Goal: Transaction & Acquisition: Complete application form

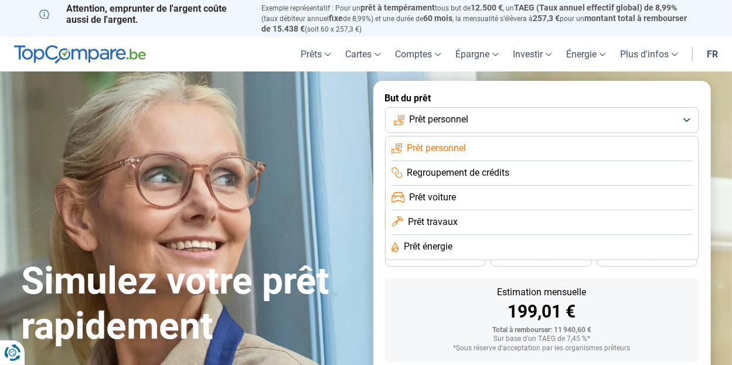
click at [469, 126] on span "Prêt personnel" at bounding box center [438, 119] width 59 height 13
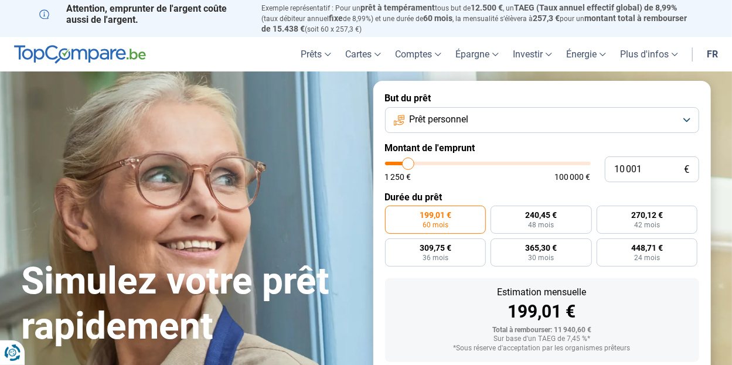
click at [469, 126] on span "Prêt personnel" at bounding box center [438, 119] width 59 height 13
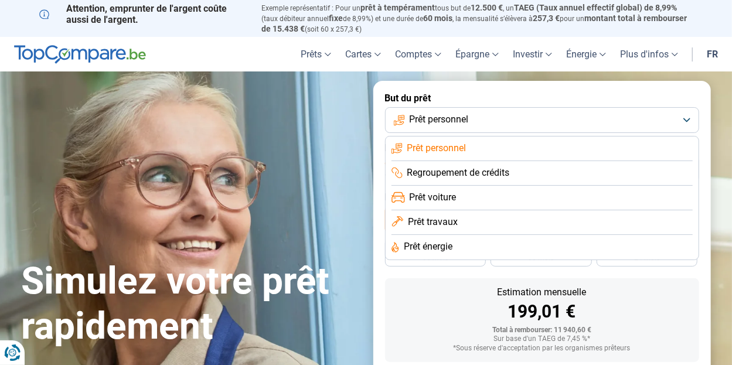
click at [469, 126] on span "Prêt personnel" at bounding box center [438, 119] width 59 height 13
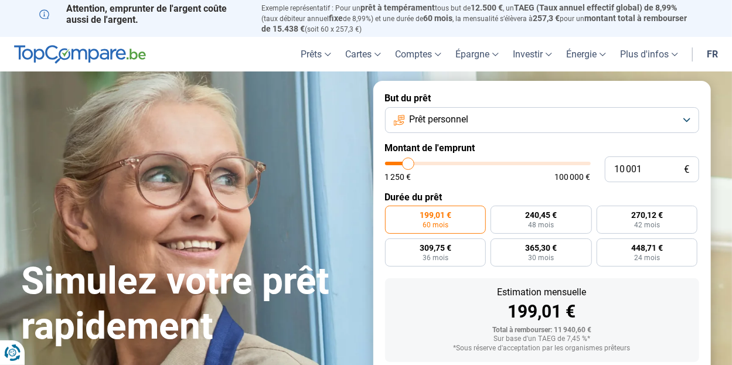
type input "33 250"
type input "33250"
click at [455, 165] on input "range" at bounding box center [488, 164] width 206 height 4
radio input "false"
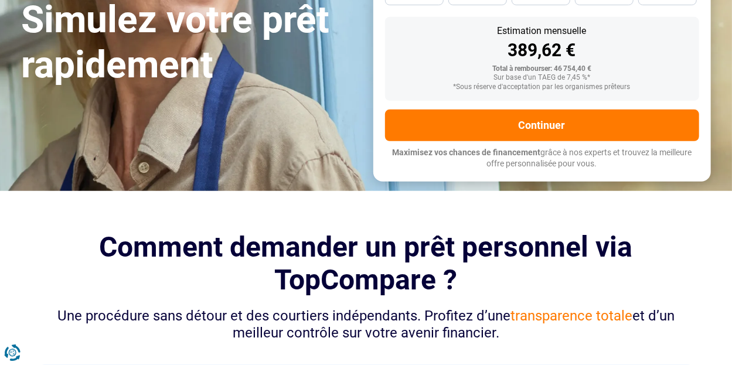
scroll to position [293, 0]
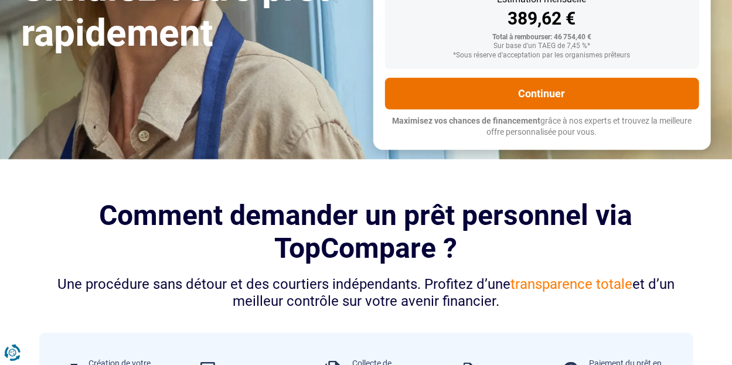
click at [598, 110] on button "Continuer" at bounding box center [542, 94] width 314 height 32
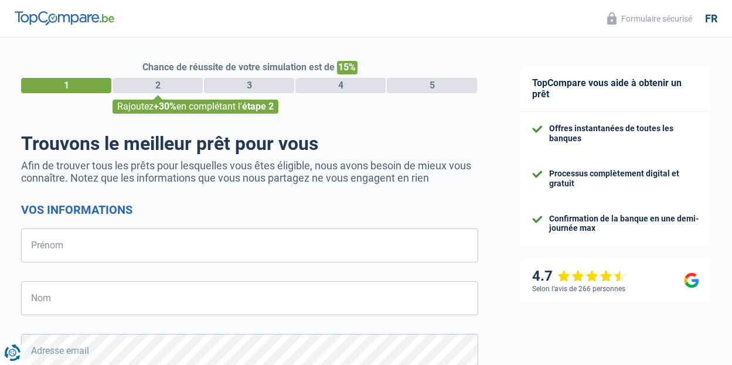
select select "32"
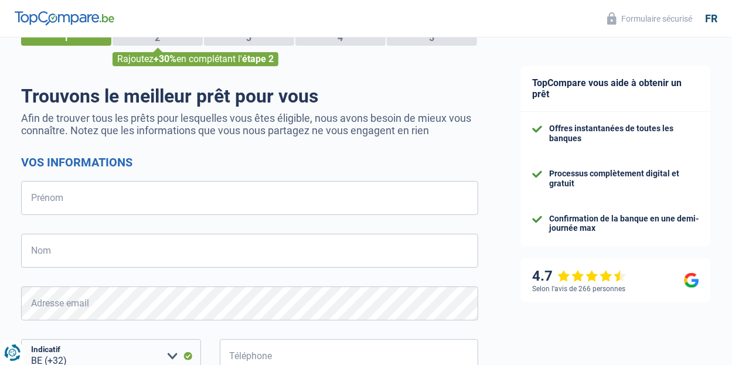
scroll to position [59, 0]
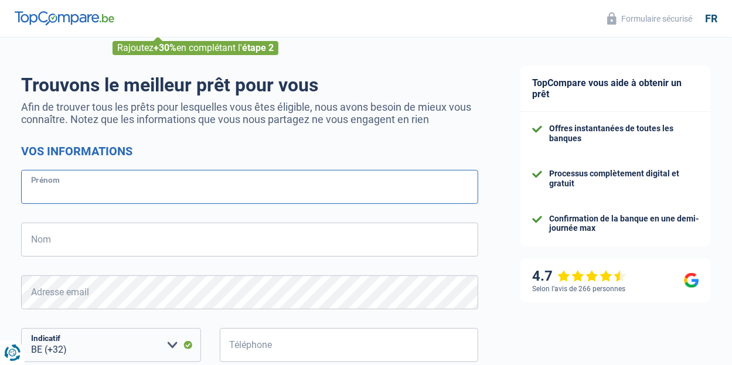
click at [194, 187] on input "Prénom" at bounding box center [249, 187] width 457 height 34
type input "[PERSON_NAME]"
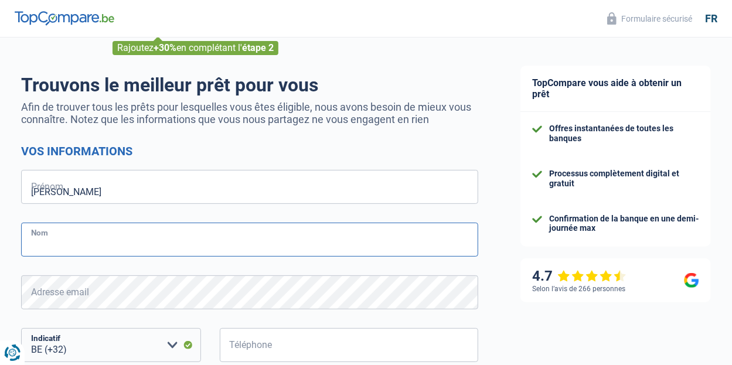
type input "[PERSON_NAME]"
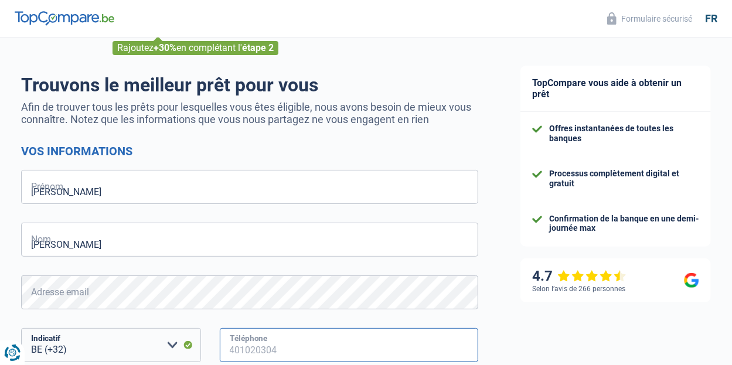
type input "473358816"
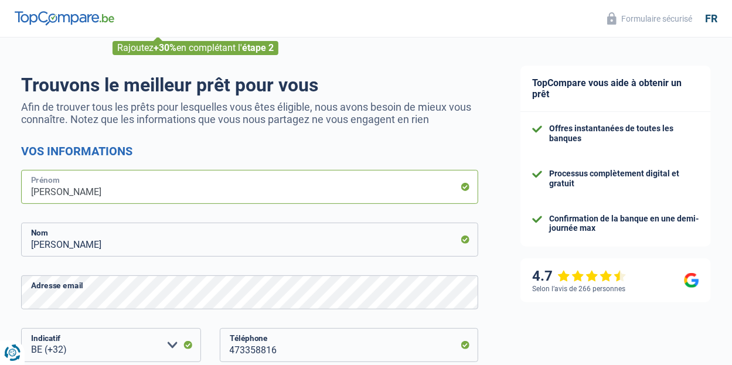
scroll to position [234, 0]
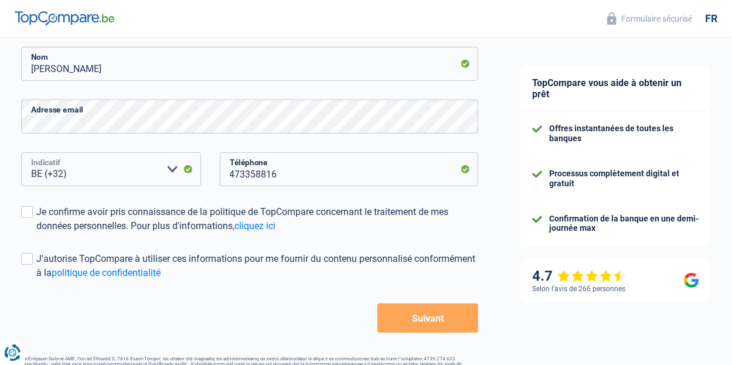
click at [144, 169] on select "BE (+32) LU (+352) Veuillez sélectionner une option" at bounding box center [111, 169] width 180 height 34
click at [36, 210] on div "Je confirme avoir pris connaissance de la politique de TopCompare concernant le…" at bounding box center [257, 219] width 442 height 28
click at [36, 233] on input "Je confirme avoir pris connaissance de la politique de TopCompare concernant le…" at bounding box center [36, 233] width 0 height 0
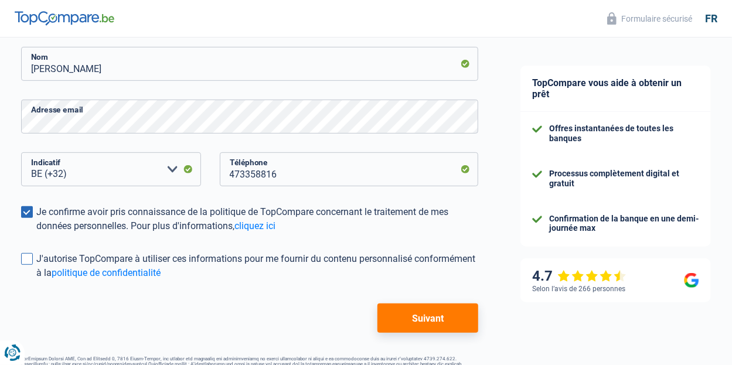
click at [27, 257] on span at bounding box center [27, 259] width 12 height 12
click at [36, 280] on input "J'autorise TopCompare à utiliser ces informations pour me fournir du contenu pe…" at bounding box center [36, 280] width 0 height 0
click at [417, 312] on button "Suivant" at bounding box center [427, 317] width 101 height 29
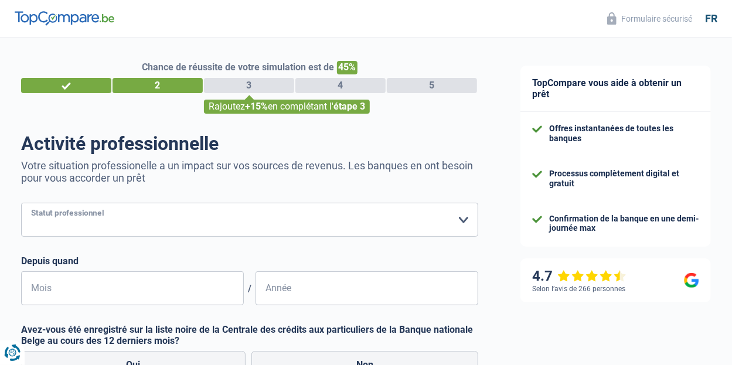
click at [332, 218] on select "Ouvrier Employé privé Employé public Invalide Indépendant Pensionné Chômeur Mut…" at bounding box center [249, 220] width 457 height 34
select select "independent"
click at [21, 203] on select "Ouvrier Employé privé Employé public Invalide Indépendant Pensionné Chômeur Mut…" at bounding box center [249, 220] width 457 height 34
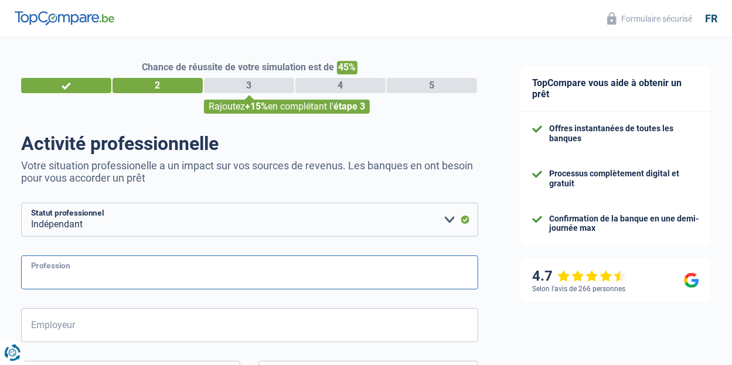
click at [134, 268] on input "Profession" at bounding box center [249, 272] width 457 height 34
click at [134, 265] on input "Profession" at bounding box center [249, 272] width 457 height 34
click at [134, 267] on input "Profession" at bounding box center [249, 272] width 457 height 34
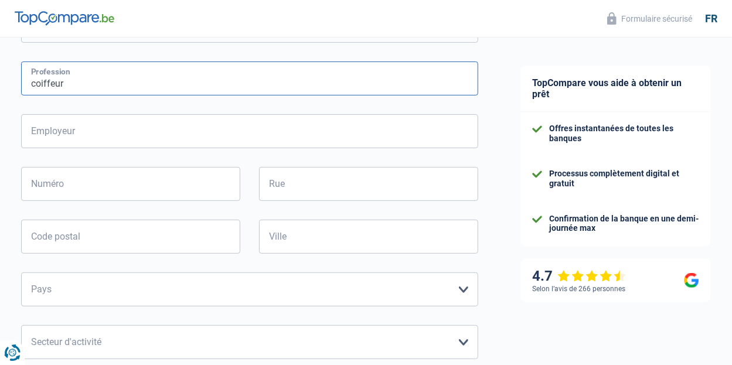
scroll to position [234, 0]
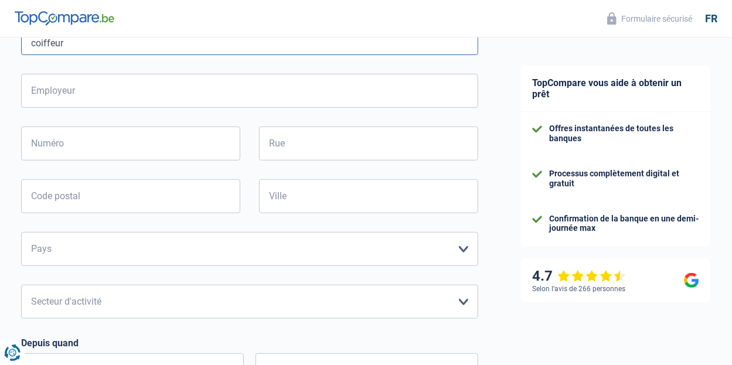
type input "coiffeur"
click at [59, 91] on input "Employeur" at bounding box center [249, 91] width 457 height 34
type input "[PERSON_NAME]"
type input "8"
type input "Rue du chemin de fer"
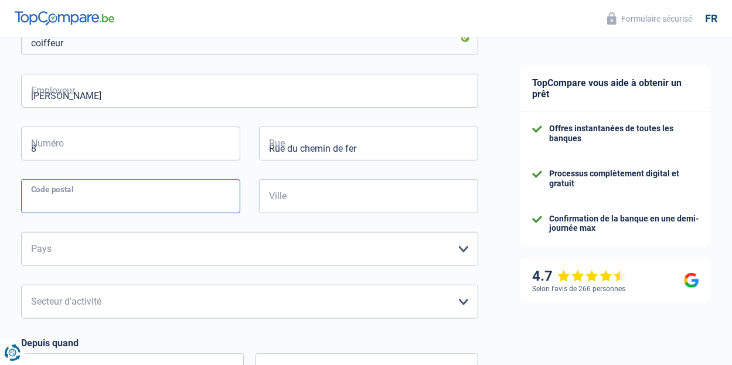
type input "1300"
type input "Wavre"
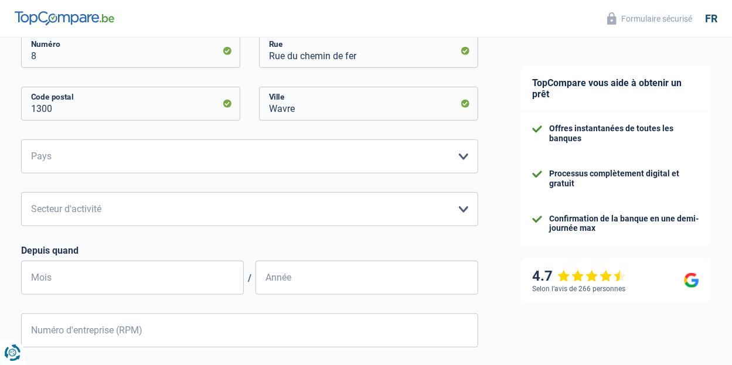
scroll to position [410, 0]
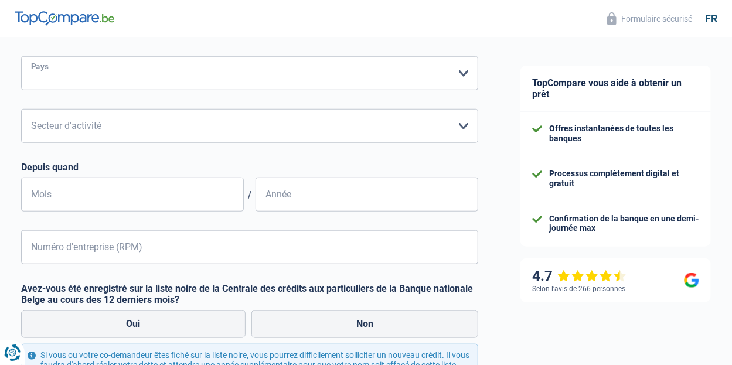
click at [159, 85] on select "Belgique Luxembourg Veuillez sélectionner une option" at bounding box center [249, 73] width 457 height 34
click at [91, 80] on select "Belgique Luxembourg Veuillez sélectionner une option" at bounding box center [249, 73] width 457 height 34
click at [78, 100] on div "Franck De Nice Employeur 8 Numéro Rue du chemin de fer Rue 1300 Code postal Wav…" at bounding box center [249, 81] width 457 height 366
click at [95, 83] on select "Belgique Luxembourg Veuillez sélectionner une option" at bounding box center [249, 73] width 457 height 34
select select "BE"
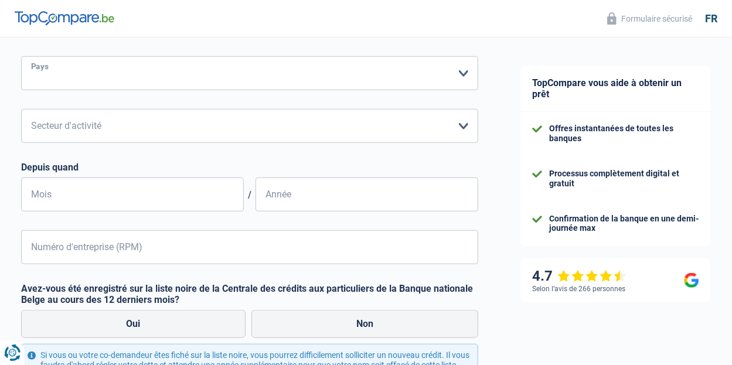
click at [21, 57] on select "Belgique Luxembourg Veuillez sélectionner une option" at bounding box center [249, 73] width 457 height 34
click at [138, 134] on select "Agriculture/Pêche Industrie Horeca Courier/Fitness/Taxi Construction Banques/As…" at bounding box center [249, 126] width 457 height 34
select select "smallCompanies"
click at [21, 110] on select "Agriculture/Pêche Industrie Horeca Courier/Fitness/Taxi Construction Banques/As…" at bounding box center [249, 126] width 457 height 34
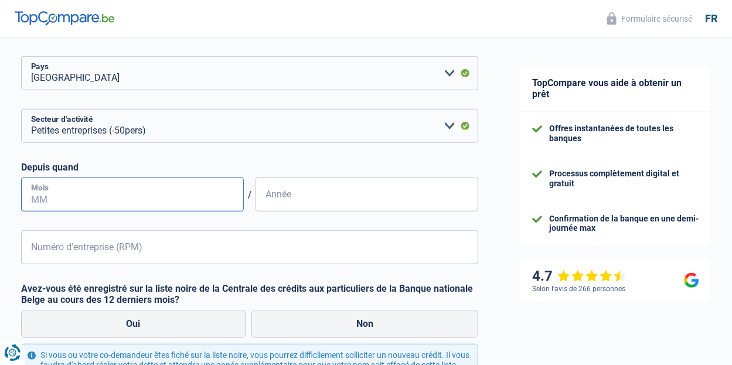
click at [107, 193] on input "Mois" at bounding box center [132, 195] width 223 height 34
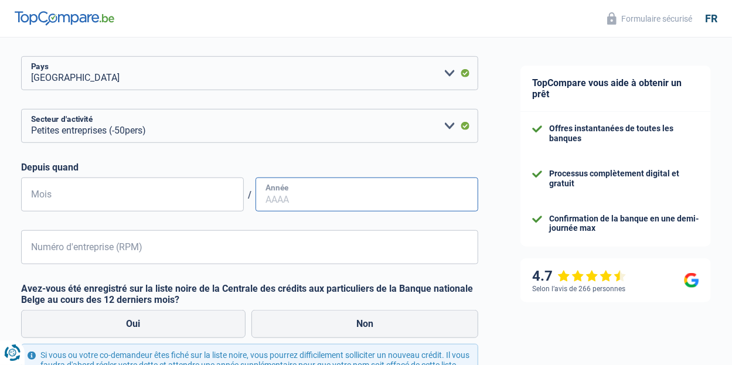
type input "06"
click at [282, 197] on input "Année" at bounding box center [366, 195] width 223 height 34
type input "2016"
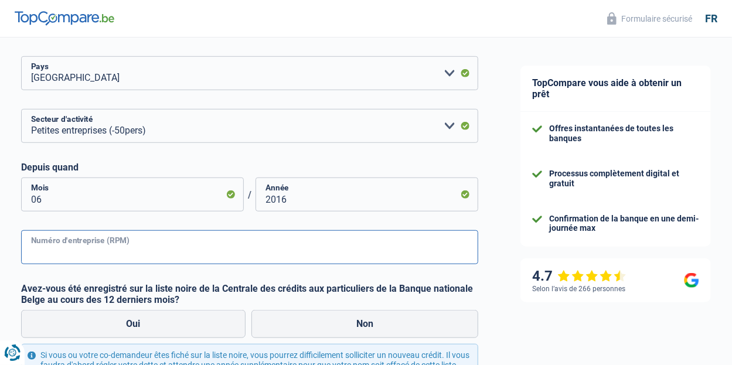
click at [264, 262] on input "Numéro d'entreprise (RPM)" at bounding box center [249, 247] width 457 height 34
click at [267, 251] on input "Numéro d'entreprise (RPM)" at bounding box center [249, 247] width 457 height 34
click at [161, 251] on input "Numéro d'entreprise (RPM)" at bounding box center [249, 247] width 457 height 34
type input "0651547812"
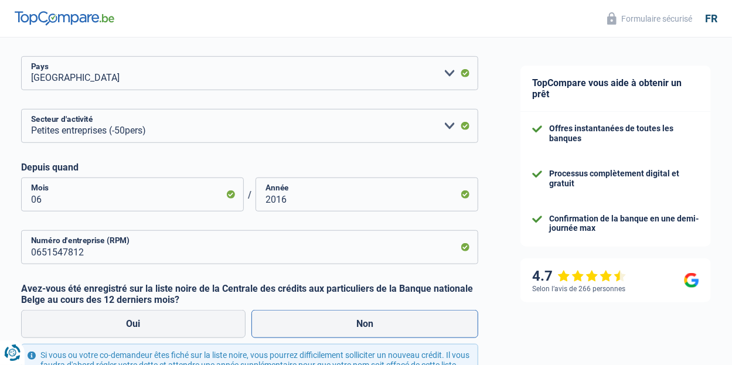
click at [289, 330] on label "Non" at bounding box center [364, 324] width 227 height 28
click at [289, 330] on input "Non" at bounding box center [364, 324] width 227 height 28
radio input "true"
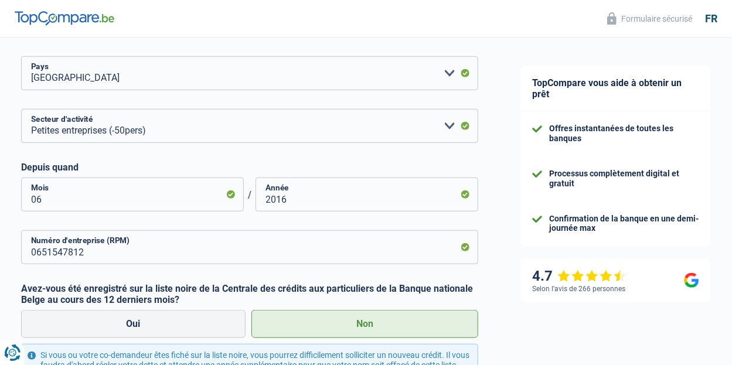
click at [332, 316] on label "Non" at bounding box center [364, 324] width 227 height 28
click at [332, 316] on input "Non" at bounding box center [364, 324] width 227 height 28
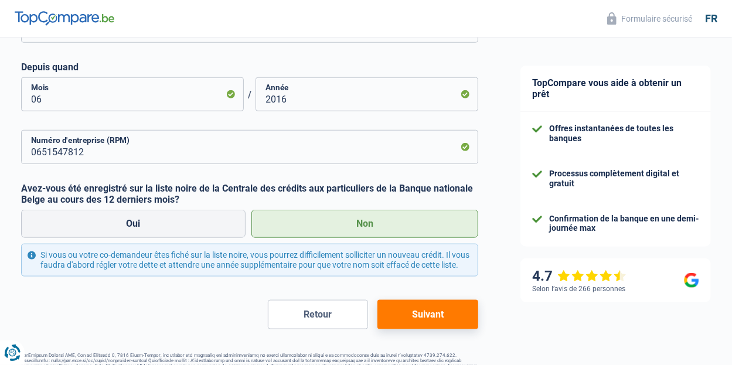
scroll to position [554, 0]
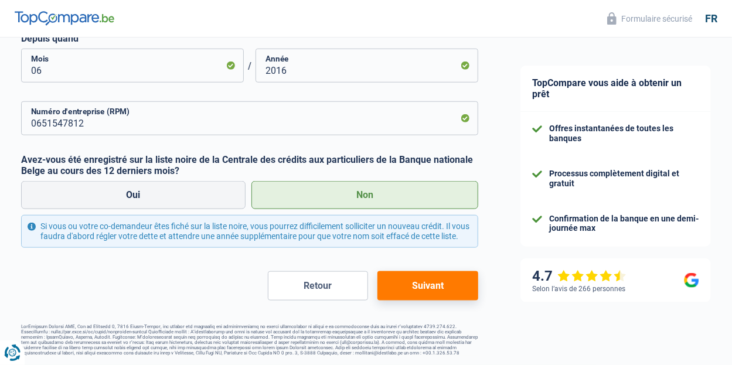
click at [407, 281] on button "Suivant" at bounding box center [427, 285] width 101 height 29
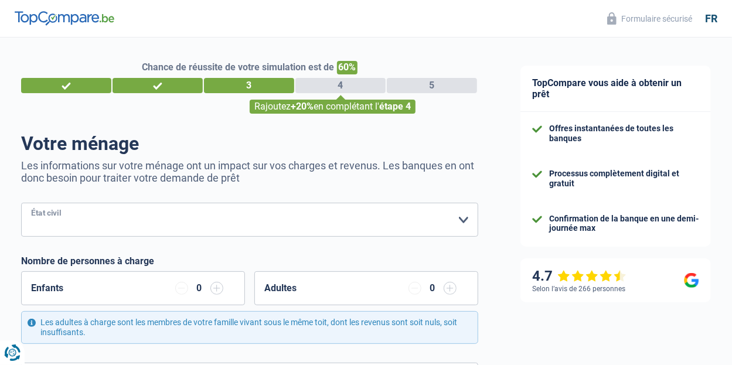
click at [231, 223] on select "[PERSON_NAME](e) Cohabitant(e) légal(e) Divorcé(e) Veuf(ve) Séparé (de fait) Ve…" at bounding box center [249, 220] width 457 height 34
select select "divorced"
click at [21, 203] on select "[PERSON_NAME](e) Cohabitant(e) légal(e) Divorcé(e) Veuf(ve) Séparé (de fait) Ve…" at bounding box center [249, 220] width 457 height 34
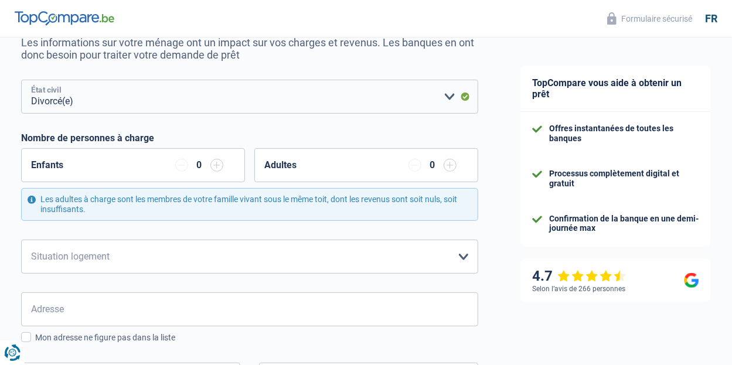
scroll to position [176, 0]
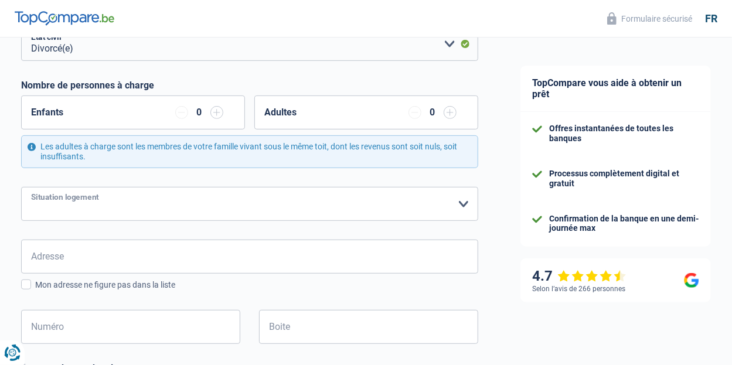
click at [236, 200] on select "Locataire Propriétaire avec prêt hypothécaire Propriétaire sans prêt hypothécai…" at bounding box center [249, 204] width 457 height 34
select select "ownerWithMortgage"
click at [21, 187] on select "Locataire Propriétaire avec prêt hypothécaire Propriétaire sans prêt hypothécai…" at bounding box center [249, 204] width 457 height 34
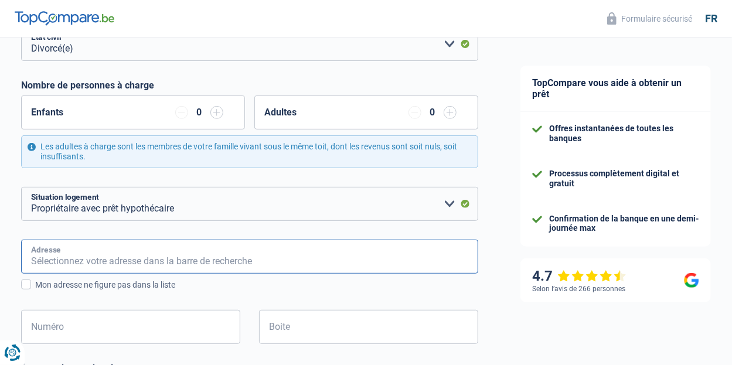
click at [139, 253] on input "Adresse" at bounding box center [249, 257] width 457 height 34
type input "8 du chemin de fer"
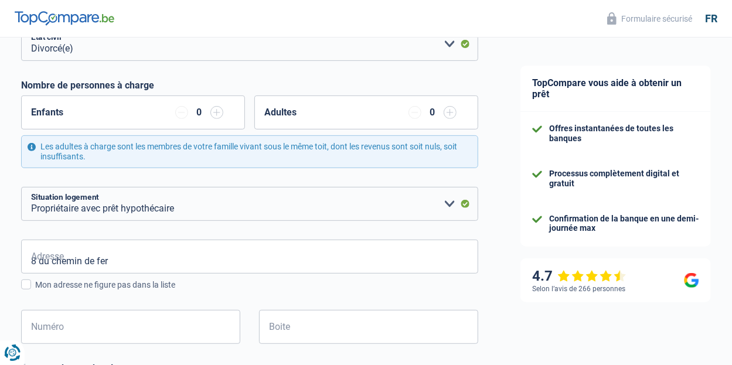
type input "[GEOGRAPHIC_DATA]"
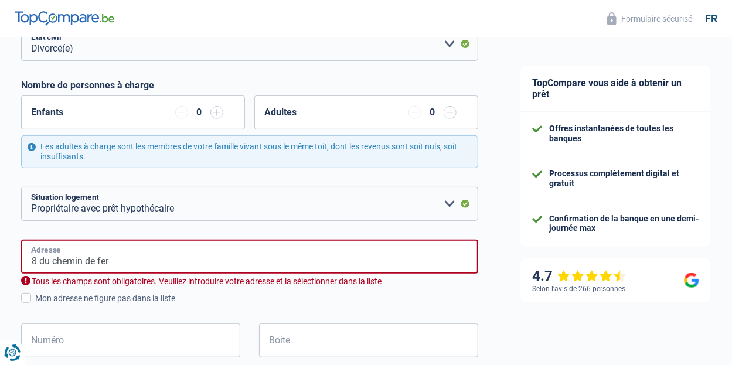
type input "[GEOGRAPHIC_DATA]"
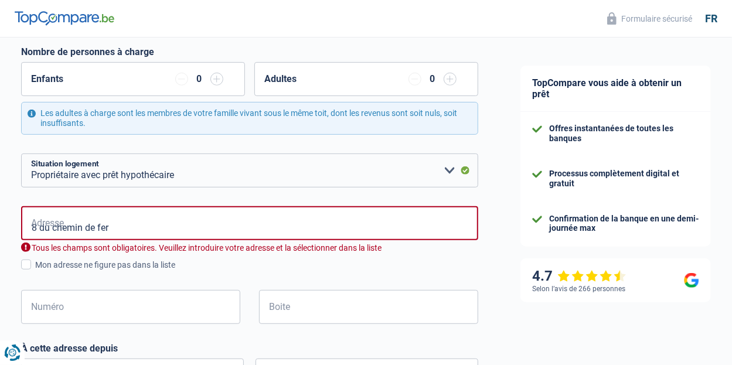
scroll to position [234, 0]
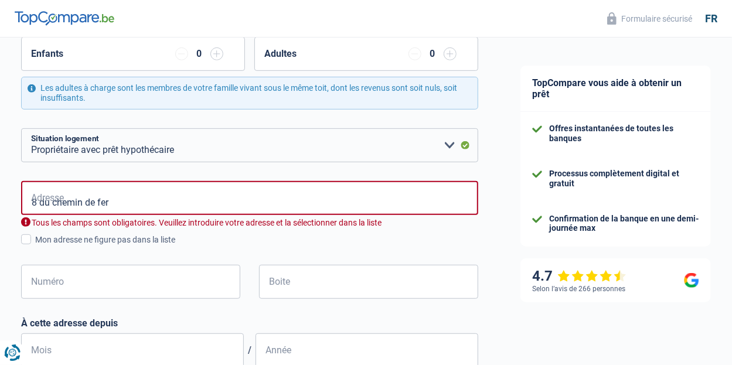
click at [175, 197] on input "8 du chemin de fer" at bounding box center [249, 198] width 457 height 34
click at [387, 233] on label "Mon adresse ne figure pas dans la liste" at bounding box center [249, 239] width 457 height 13
click at [35, 246] on input "Mon adresse ne figure pas dans la liste" at bounding box center [35, 246] width 0 height 0
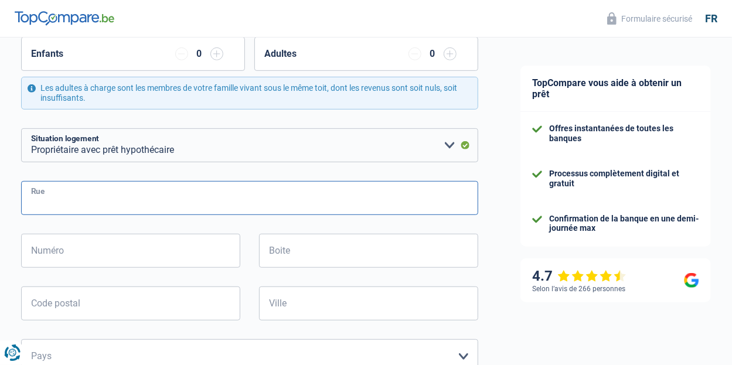
click at [193, 209] on input "Rue" at bounding box center [249, 198] width 457 height 34
type input "8 du chemin de fer"
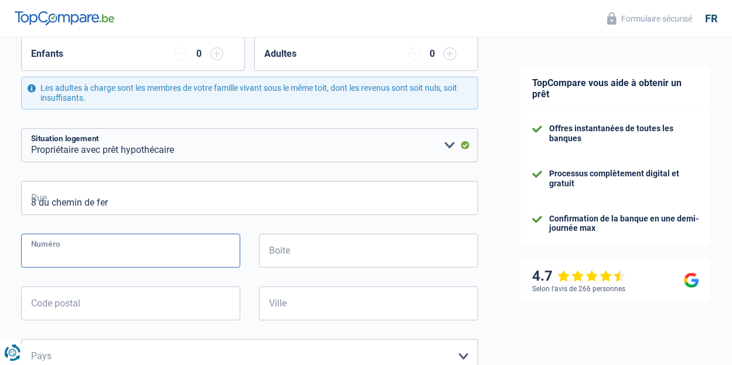
type input "8"
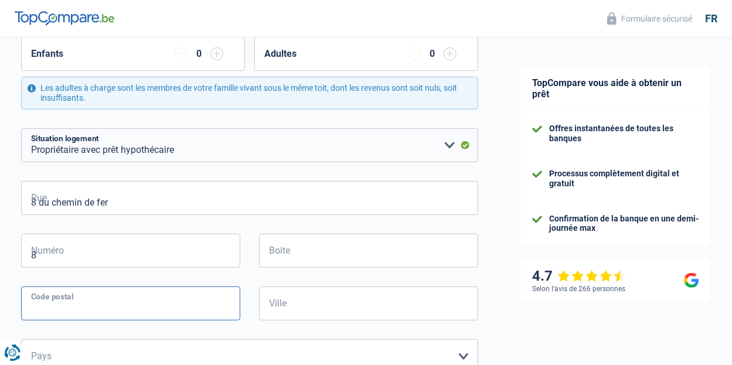
type input "1300"
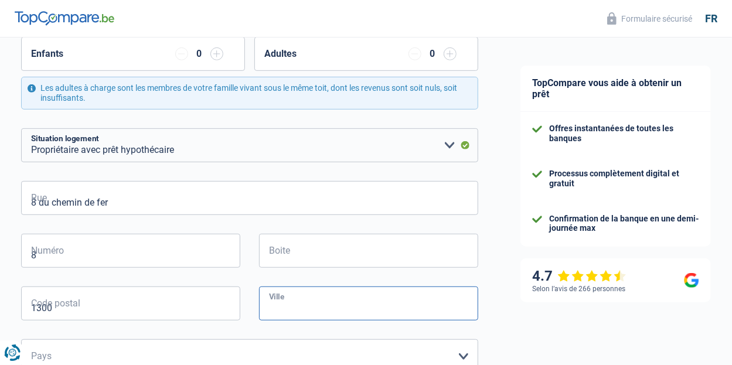
type input "Wavre"
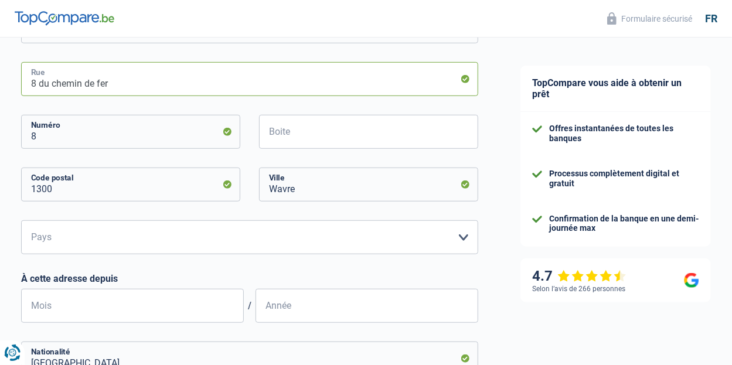
scroll to position [351, 0]
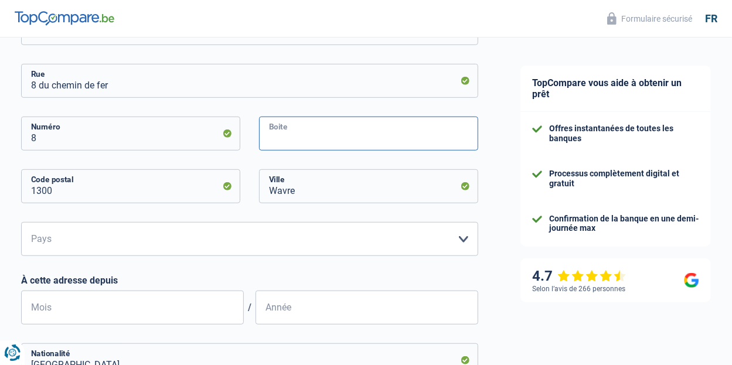
click at [380, 134] on input "Boite" at bounding box center [368, 134] width 219 height 34
click at [368, 138] on input "Boite" at bounding box center [368, 134] width 219 height 34
click at [501, 261] on div "TopCompare vous aide à obtenir un prêt Offres instantanées de toutes les banque…" at bounding box center [615, 176] width 233 height 980
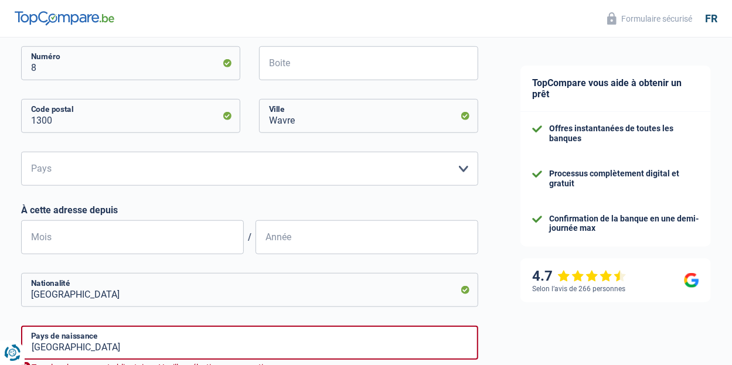
scroll to position [469, 0]
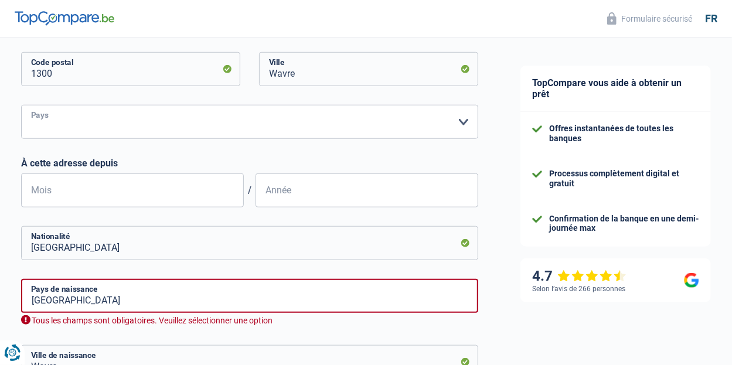
click at [199, 121] on select "Belgique Luxembourg Veuillez sélectionner une option" at bounding box center [249, 122] width 457 height 34
select select "BE"
click at [21, 105] on select "Belgique Luxembourg Veuillez sélectionner une option" at bounding box center [249, 122] width 457 height 34
click at [151, 192] on input "Mois" at bounding box center [132, 190] width 223 height 34
click at [151, 193] on input "Mois" at bounding box center [132, 190] width 223 height 34
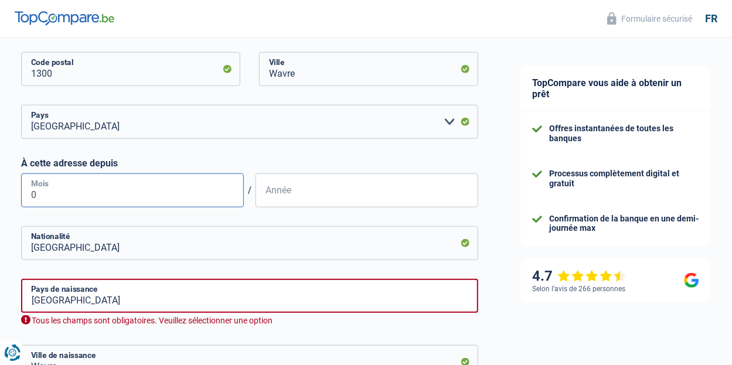
type input "07"
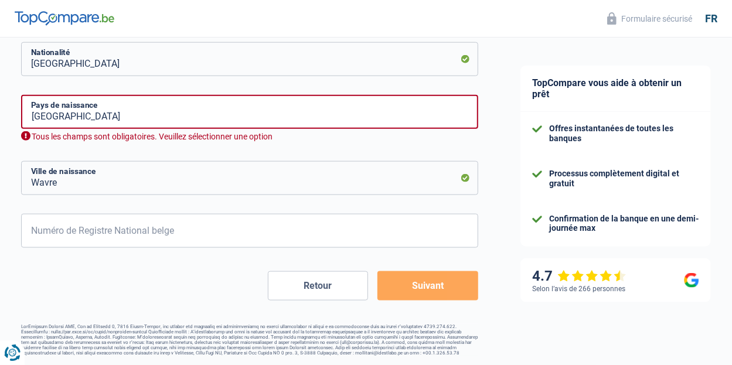
scroll to position [657, 0]
type input "2019"
click at [185, 179] on input "Wavre" at bounding box center [249, 178] width 457 height 34
type input "W"
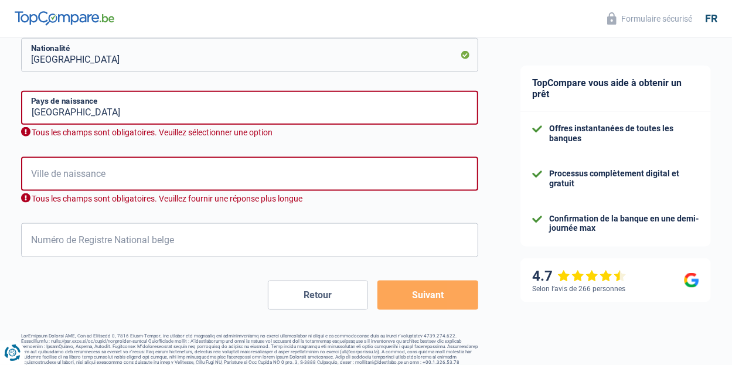
click at [136, 186] on input "Ville de naissance" at bounding box center [249, 174] width 457 height 34
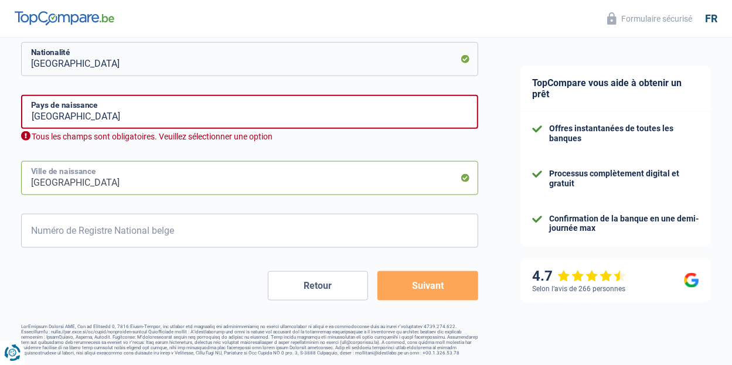
type input "namur"
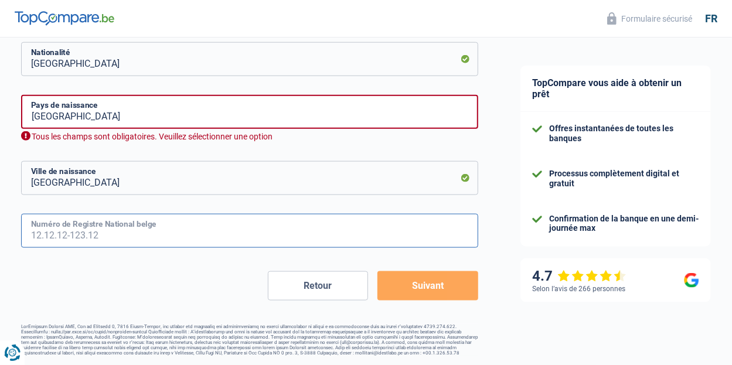
click at [152, 226] on input "Numéro de Registre National belge" at bounding box center [249, 231] width 457 height 34
click at [162, 235] on input "Numéro de Registre National belge" at bounding box center [249, 231] width 457 height 34
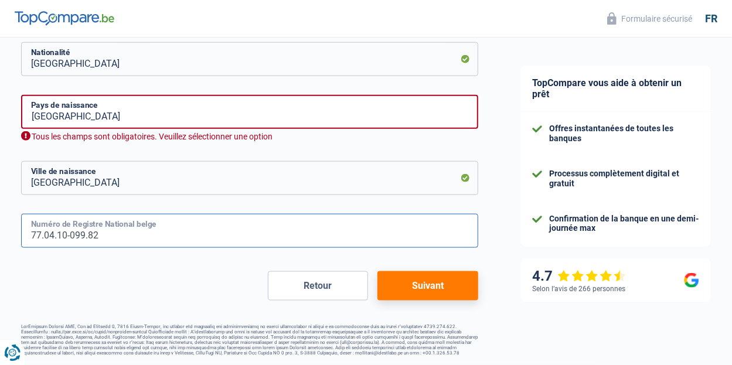
type input "77.04.10-099.82"
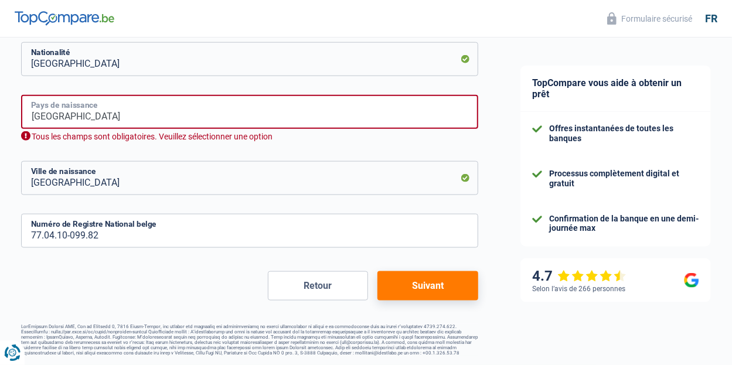
click at [429, 99] on input "[GEOGRAPHIC_DATA]" at bounding box center [249, 112] width 457 height 34
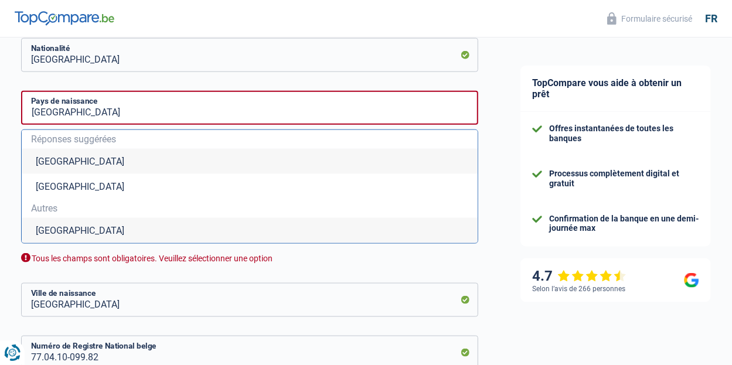
click at [62, 172] on li "[GEOGRAPHIC_DATA]" at bounding box center [250, 161] width 456 height 25
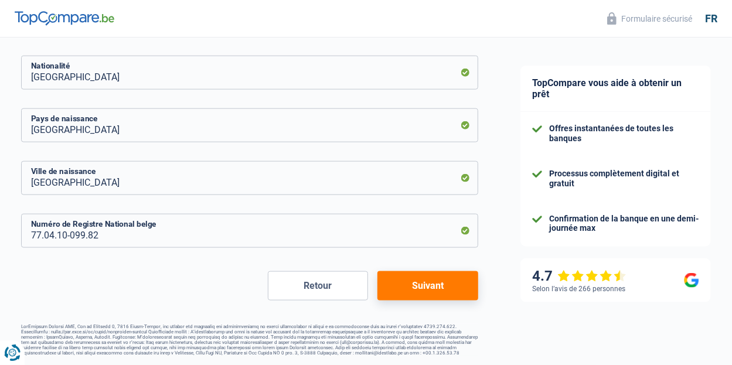
click at [405, 277] on button "Suivant" at bounding box center [427, 285] width 101 height 29
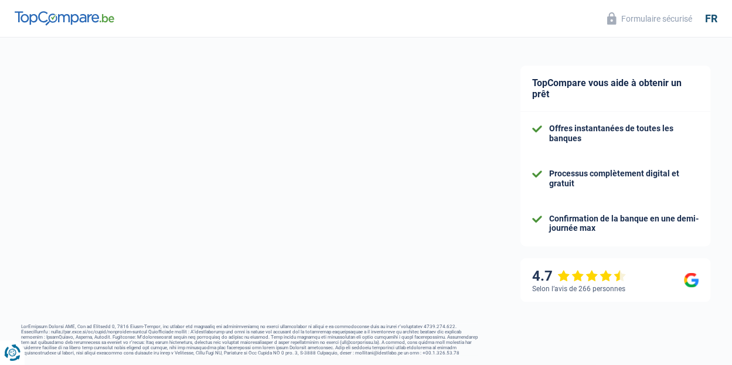
click at [405, 275] on button "Suivant" at bounding box center [427, 285] width 101 height 29
select select "netSalary"
select select "mortgage"
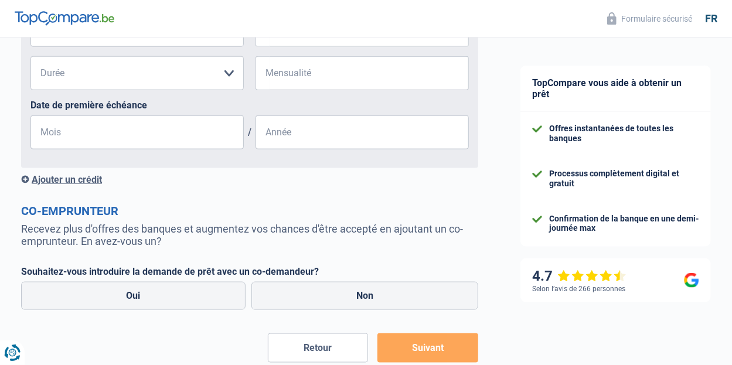
scroll to position [650, 0]
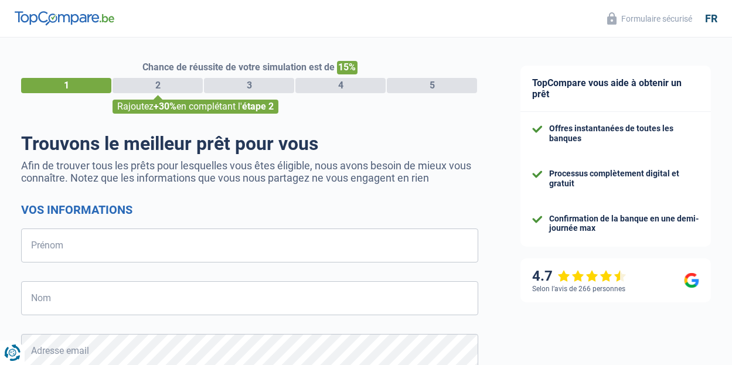
select select "32"
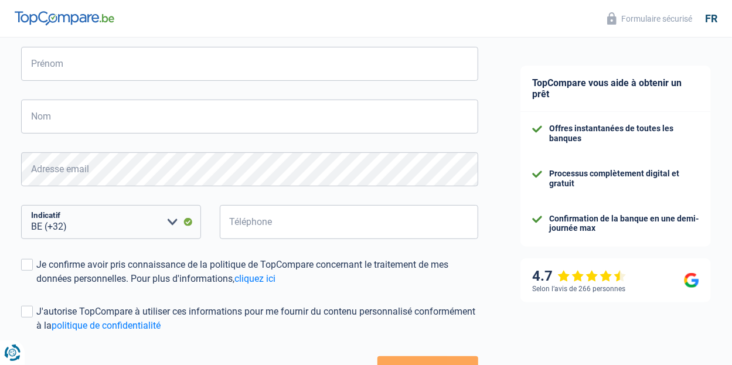
scroll to position [182, 0]
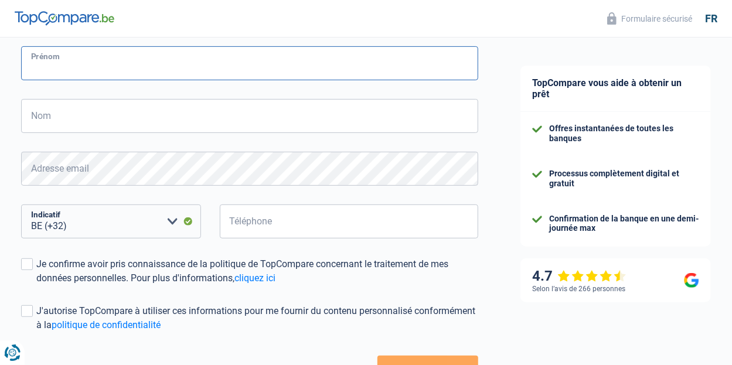
drag, startPoint x: 136, startPoint y: 57, endPoint x: 117, endPoint y: 74, distance: 25.3
click at [117, 74] on input "Prénom" at bounding box center [249, 63] width 457 height 34
type input "[PERSON_NAME]"
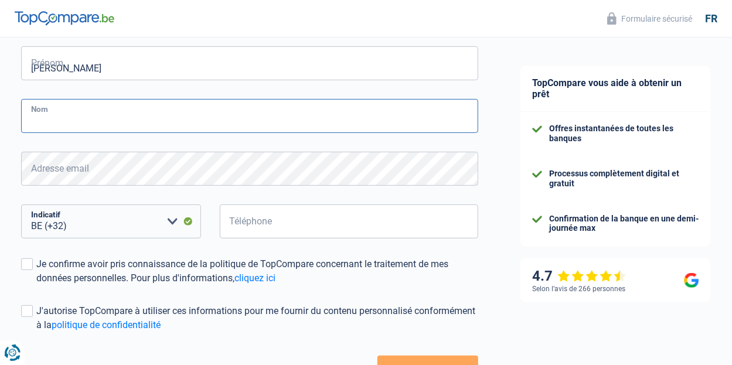
type input "[PERSON_NAME]"
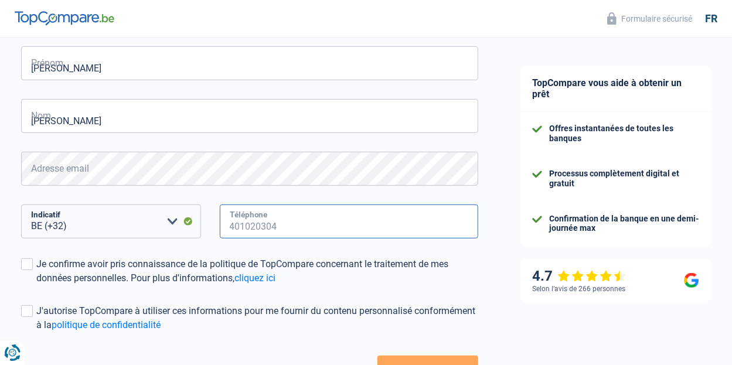
type input "473358816"
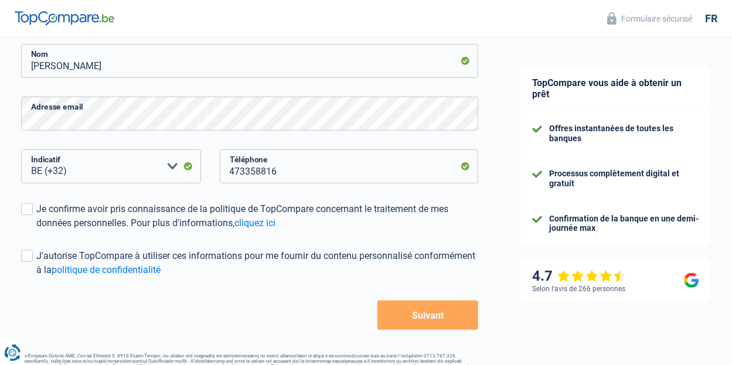
scroll to position [270, 0]
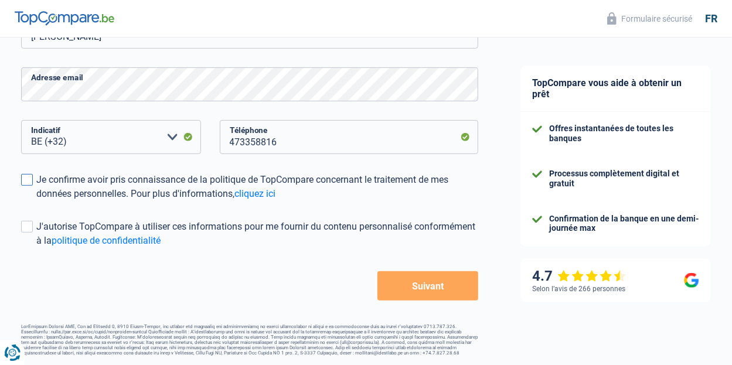
drag, startPoint x: 32, startPoint y: 178, endPoint x: 26, endPoint y: 176, distance: 6.5
click at [26, 176] on span at bounding box center [27, 180] width 12 height 12
click at [36, 201] on input "Je confirme avoir pris connaissance de la politique de TopCompare concernant le…" at bounding box center [36, 201] width 0 height 0
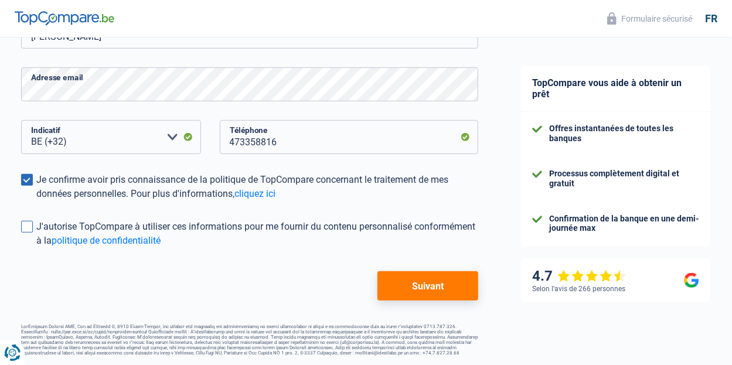
click at [27, 224] on span at bounding box center [27, 227] width 12 height 12
click at [36, 248] on input "J'autorise TopCompare à utiliser ces informations pour me fournir du contenu pe…" at bounding box center [36, 248] width 0 height 0
click at [429, 272] on button "Suivant" at bounding box center [427, 285] width 101 height 29
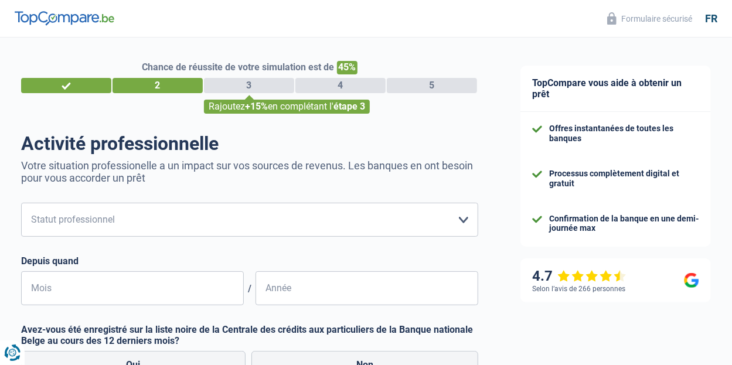
scroll to position [117, 0]
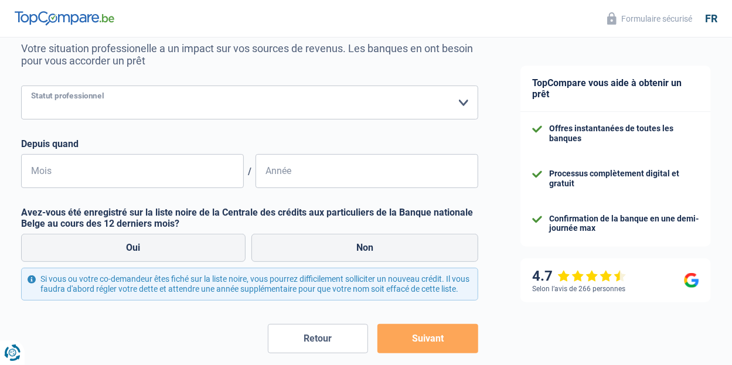
click at [182, 113] on select "Ouvrier Employé privé Employé public Invalide Indépendant Pensionné Chômeur Mut…" at bounding box center [249, 103] width 457 height 34
select select "independent"
click at [21, 86] on select "Ouvrier Employé privé Employé public Invalide Indépendant Pensionné Chômeur Mut…" at bounding box center [249, 103] width 457 height 34
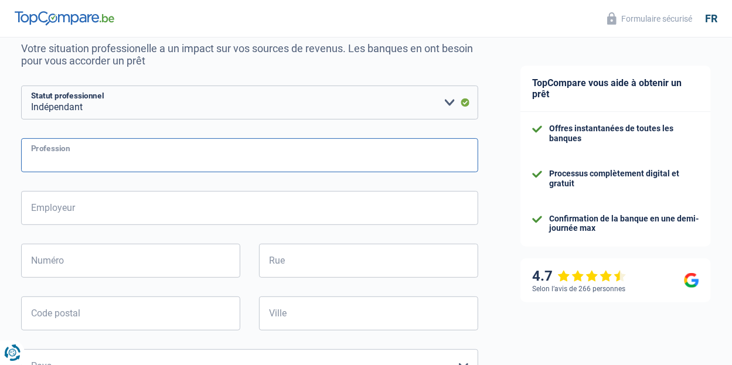
click at [117, 162] on input "Profession" at bounding box center [249, 155] width 457 height 34
type input "coiffeur"
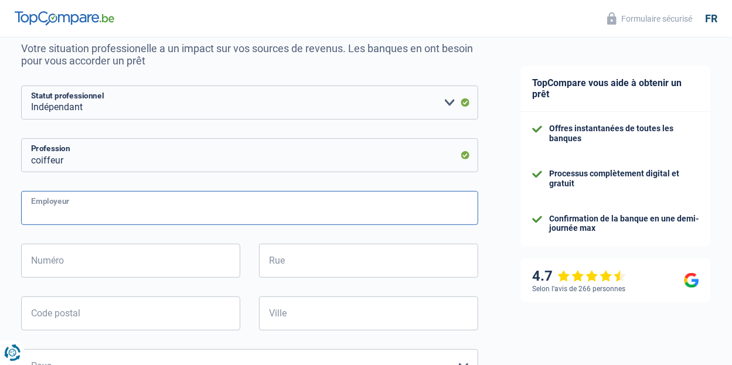
click at [88, 210] on input "Employeur" at bounding box center [249, 208] width 457 height 34
type input "[PERSON_NAME]"
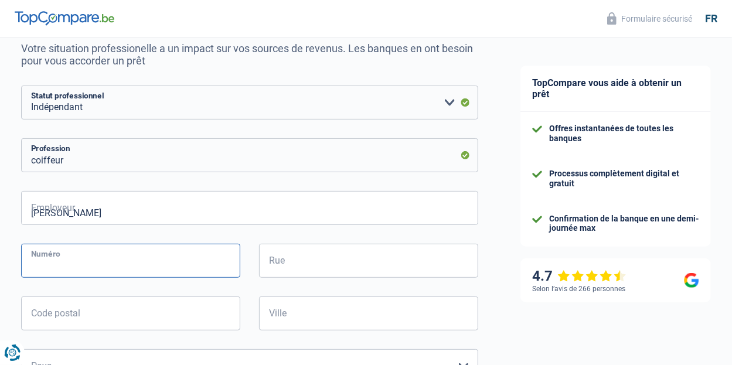
type input "8"
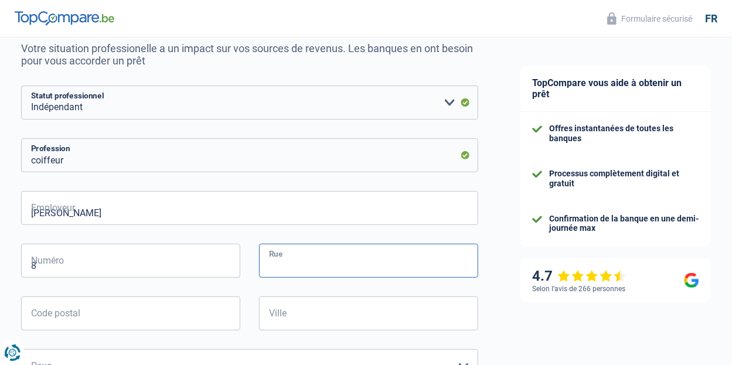
type input "Rue du chemin de fer"
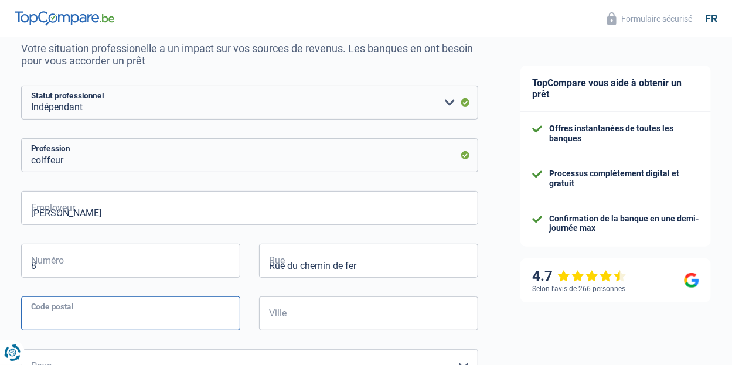
type input "1300"
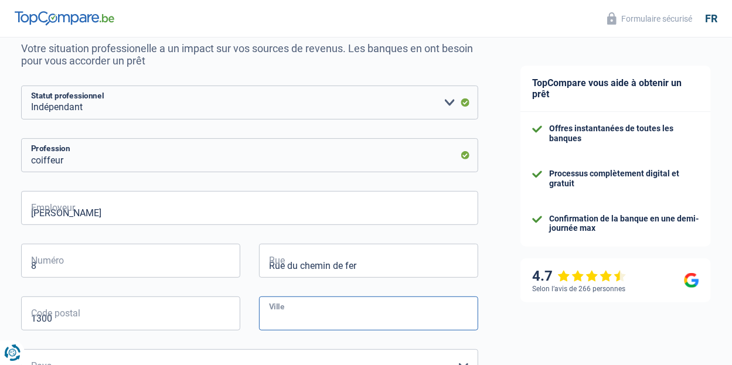
type input "Wavre"
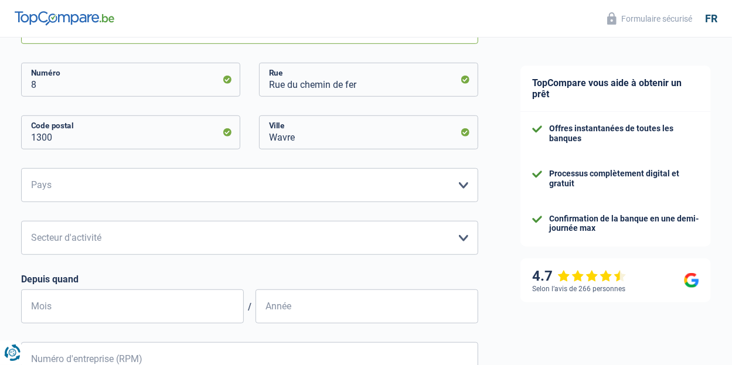
scroll to position [351, 0]
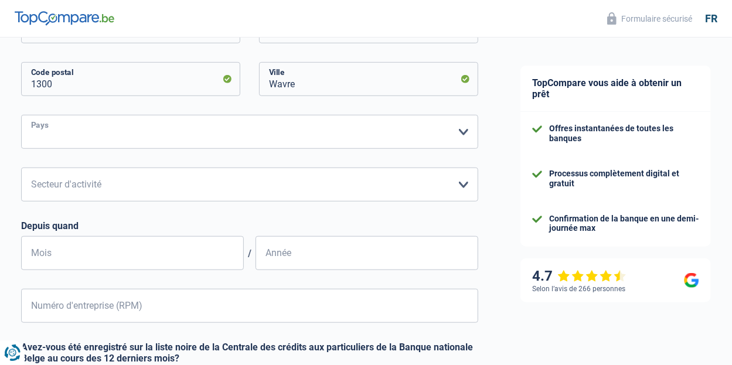
click at [132, 139] on select "Belgique Luxembourg Veuillez sélectionner une option" at bounding box center [249, 132] width 457 height 34
select select "BE"
click at [21, 115] on select "Belgique Luxembourg Veuillez sélectionner une option" at bounding box center [249, 132] width 457 height 34
click at [101, 178] on select "Agriculture/Pêche Industrie Horeca Courier/Fitness/Taxi Construction Banques/As…" at bounding box center [249, 185] width 457 height 34
select select "smallCompanies"
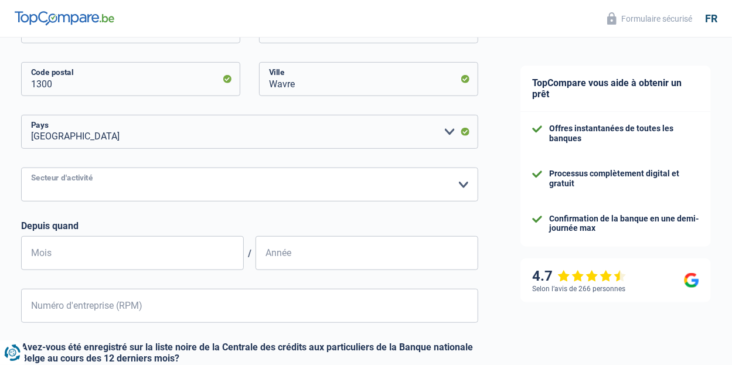
click at [21, 168] on select "Agriculture/Pêche Industrie Horeca Courier/Fitness/Taxi Construction Banques/As…" at bounding box center [249, 185] width 457 height 34
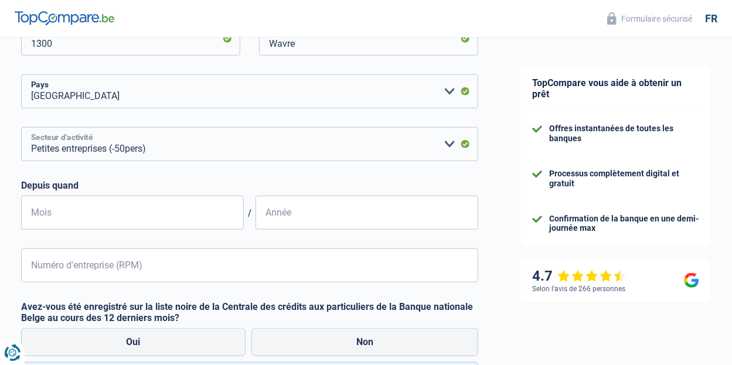
scroll to position [410, 0]
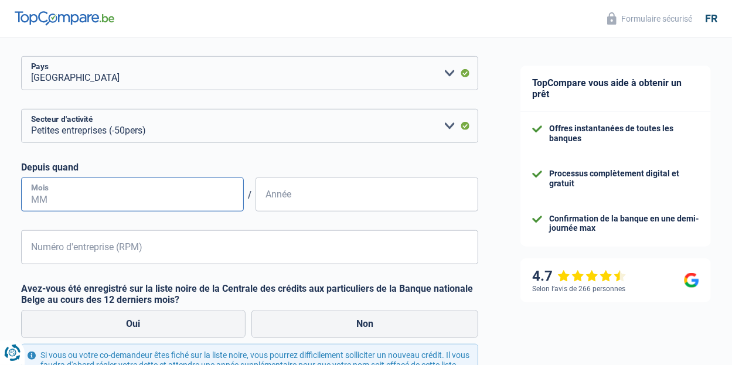
click at [161, 202] on input "Mois" at bounding box center [132, 195] width 223 height 34
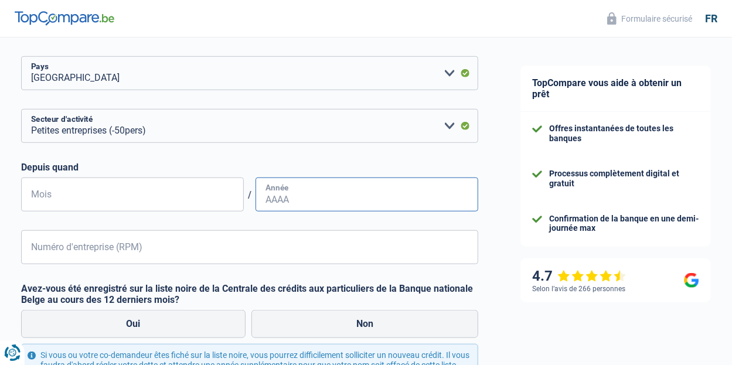
type input "06"
click at [325, 199] on input "Année" at bounding box center [366, 195] width 223 height 34
type input "2016"
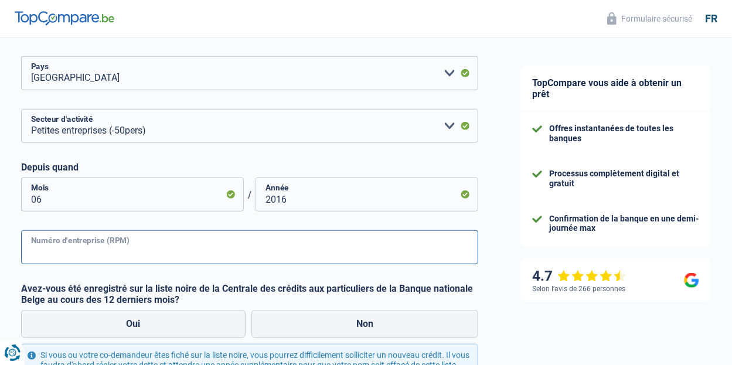
click at [191, 249] on input "Numéro d'entreprise (RPM)" at bounding box center [249, 247] width 457 height 34
type input "0651547812"
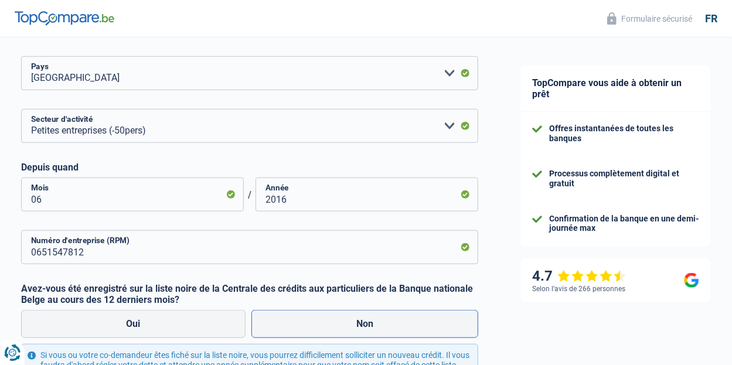
click at [371, 329] on label "Non" at bounding box center [364, 324] width 227 height 28
click at [371, 329] on input "Non" at bounding box center [364, 324] width 227 height 28
radio input "true"
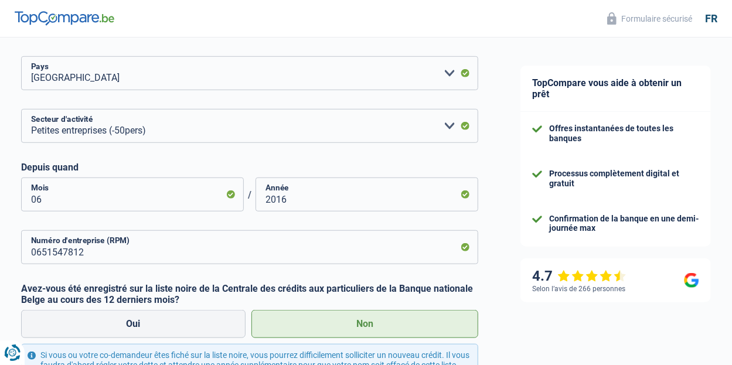
scroll to position [554, 0]
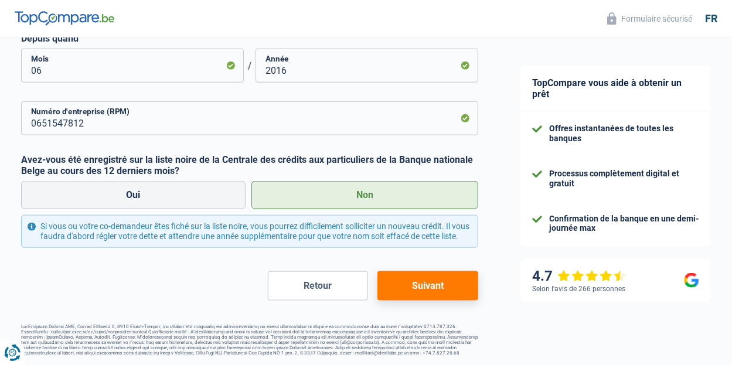
click at [425, 282] on button "Suivant" at bounding box center [427, 285] width 101 height 29
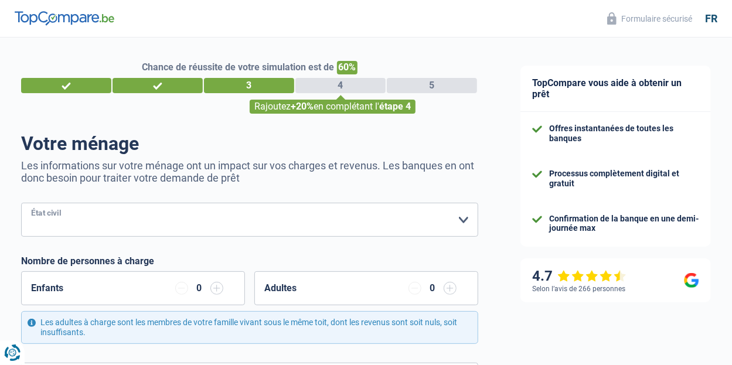
click at [168, 214] on select "[PERSON_NAME](e) Cohabitant(e) légal(e) Divorcé(e) Veuf(ve) Séparé (de fait) Ve…" at bounding box center [249, 220] width 457 height 34
select select "divorced"
click at [21, 203] on select "[PERSON_NAME](e) Cohabitant(e) légal(e) Divorcé(e) Veuf(ve) Séparé (de fait) Ve…" at bounding box center [249, 220] width 457 height 34
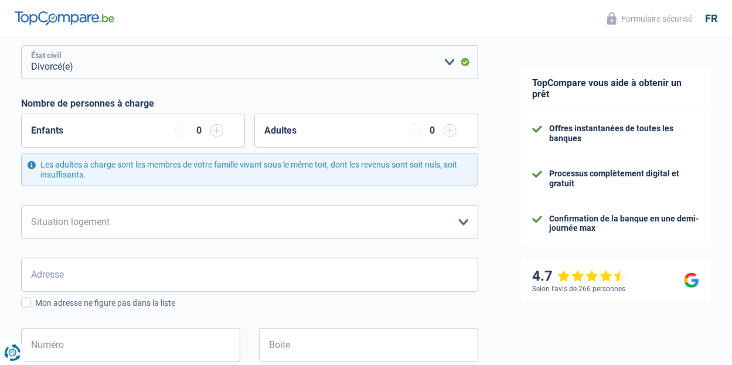
scroll to position [176, 0]
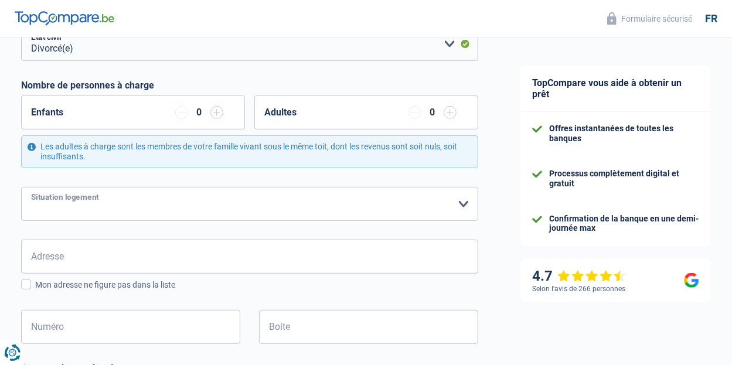
click at [168, 202] on select "Locataire Propriétaire avec prêt hypothécaire Propriétaire sans prêt hypothécai…" at bounding box center [249, 204] width 457 height 34
select select "ownerWithMortgage"
click at [21, 187] on select "Locataire Propriétaire avec prêt hypothécaire Propriétaire sans prêt hypothécai…" at bounding box center [249, 204] width 457 height 34
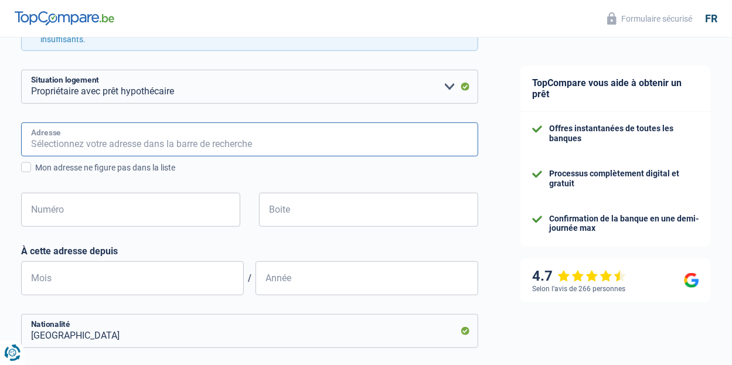
click at [161, 131] on input "Adresse" at bounding box center [249, 139] width 457 height 34
type input "8 du chemin de fer"
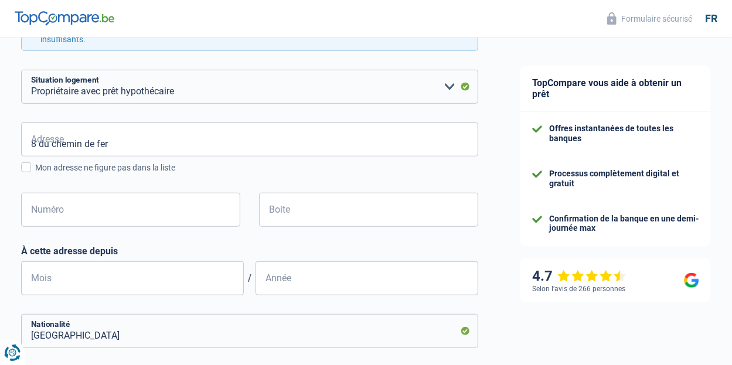
type input "[GEOGRAPHIC_DATA]"
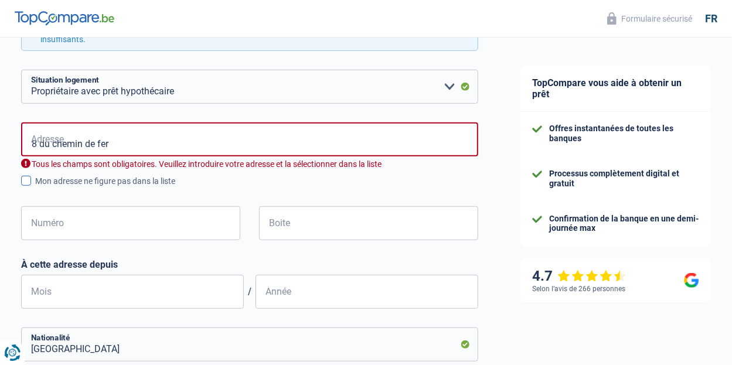
type input "[GEOGRAPHIC_DATA]"
click at [124, 226] on input "Numéro" at bounding box center [130, 223] width 219 height 34
type input "8"
type input "Wavre"
click at [291, 226] on input "Boite" at bounding box center [368, 223] width 219 height 34
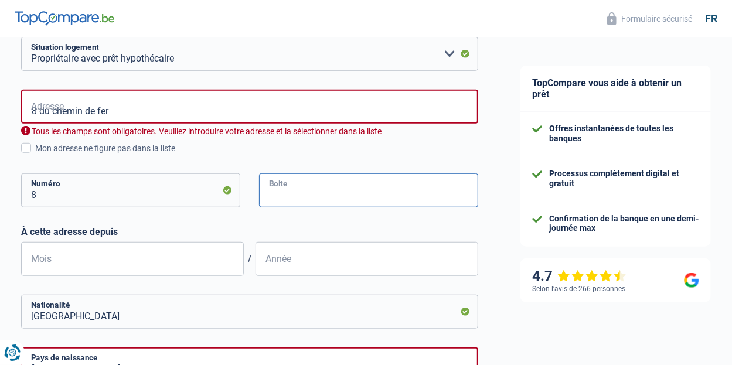
scroll to position [351, 0]
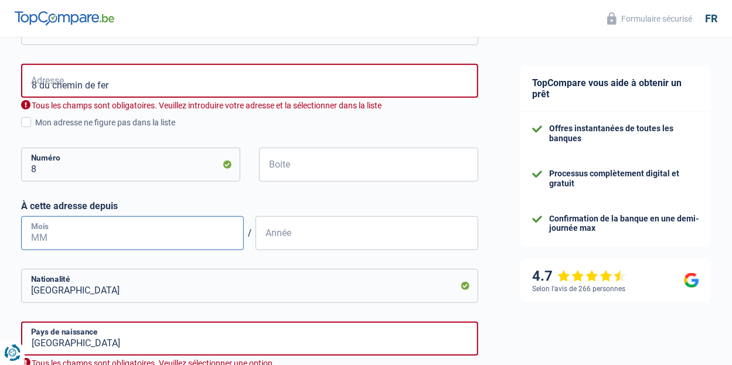
click at [163, 240] on input "Mois" at bounding box center [132, 233] width 223 height 34
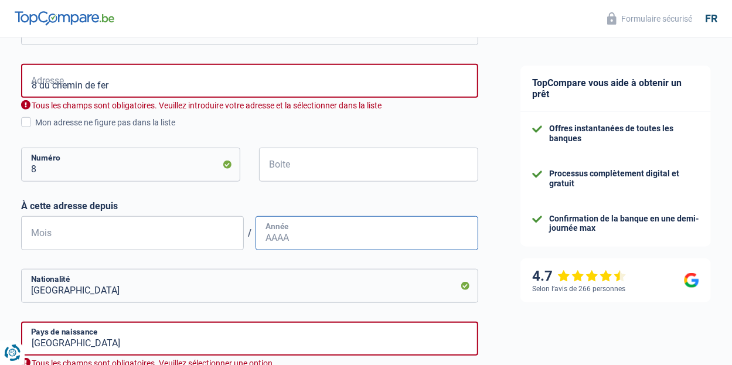
type input "07"
click at [330, 233] on input "Année" at bounding box center [366, 233] width 223 height 34
type input "2019"
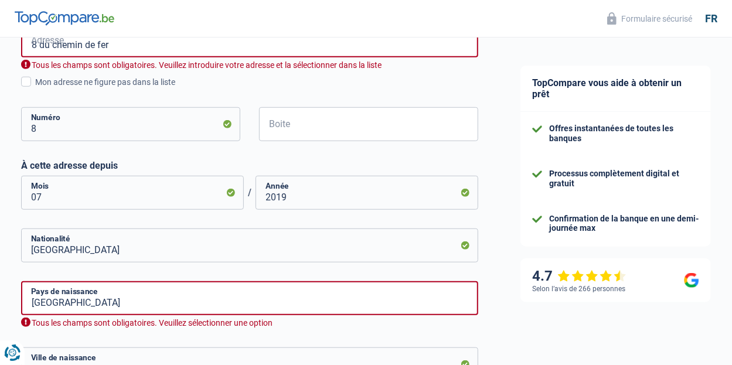
scroll to position [410, 0]
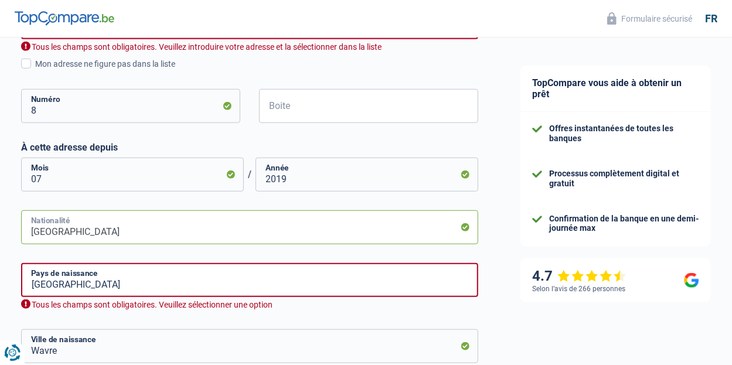
click at [146, 237] on input "[GEOGRAPHIC_DATA]" at bounding box center [249, 227] width 457 height 34
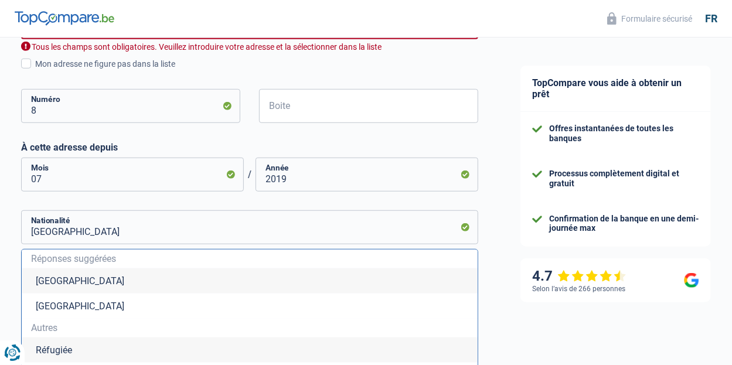
click at [88, 285] on li "[GEOGRAPHIC_DATA]" at bounding box center [250, 280] width 456 height 25
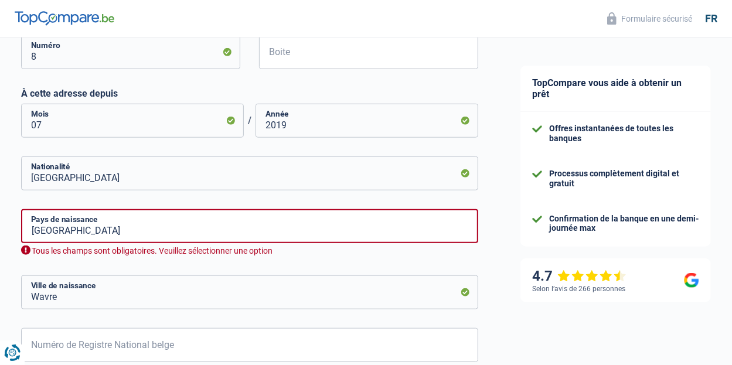
scroll to position [583, 0]
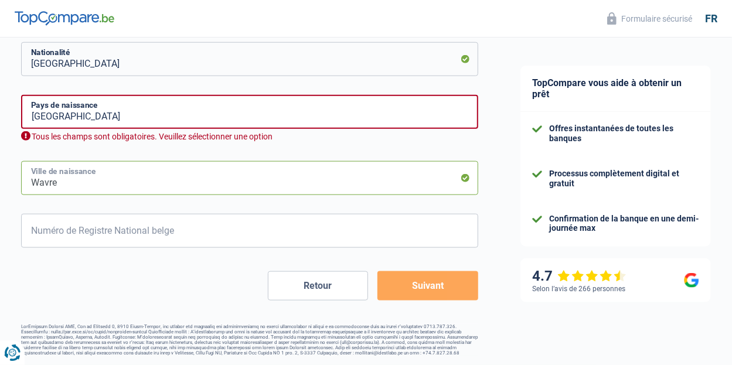
click at [132, 186] on input "Wavre" at bounding box center [249, 178] width 457 height 34
drag, startPoint x: 132, startPoint y: 186, endPoint x: 0, endPoint y: 175, distance: 132.9
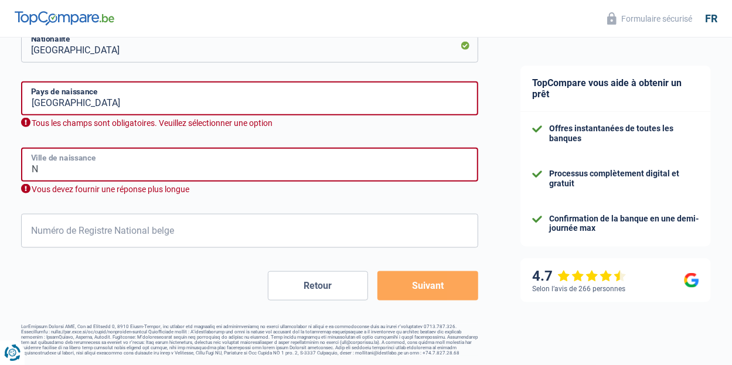
click at [63, 166] on input "N" at bounding box center [249, 165] width 457 height 34
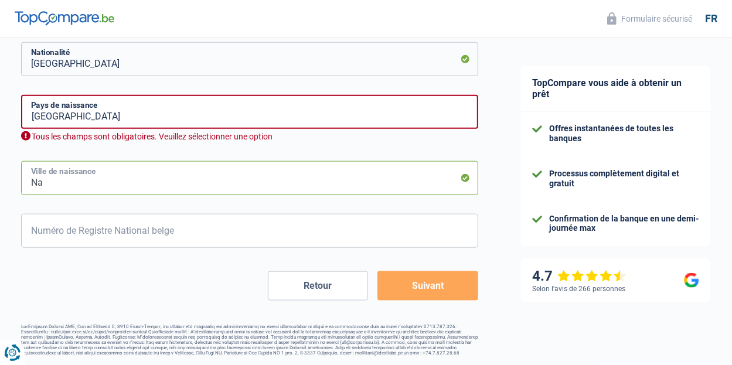
scroll to position [583, 0]
type input "[GEOGRAPHIC_DATA]"
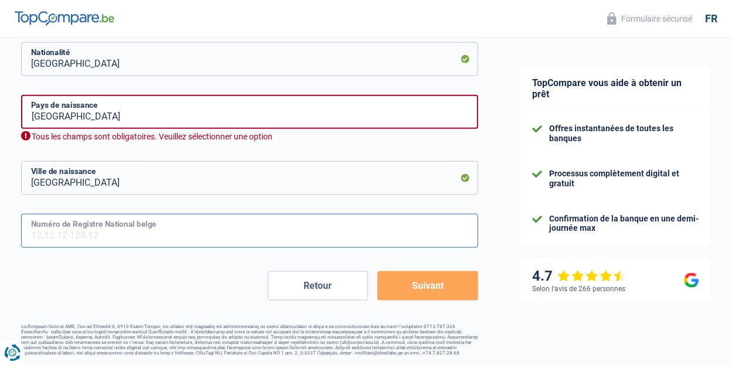
click at [127, 233] on input "Numéro de Registre National belge" at bounding box center [249, 231] width 457 height 34
type input "77.04.10-099.82"
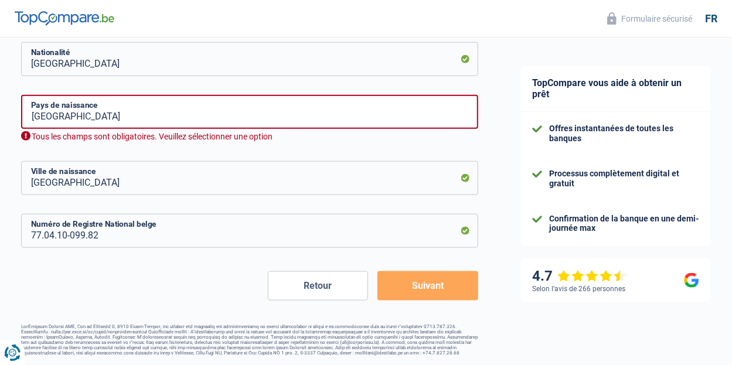
click at [459, 290] on button "Suivant" at bounding box center [427, 285] width 101 height 29
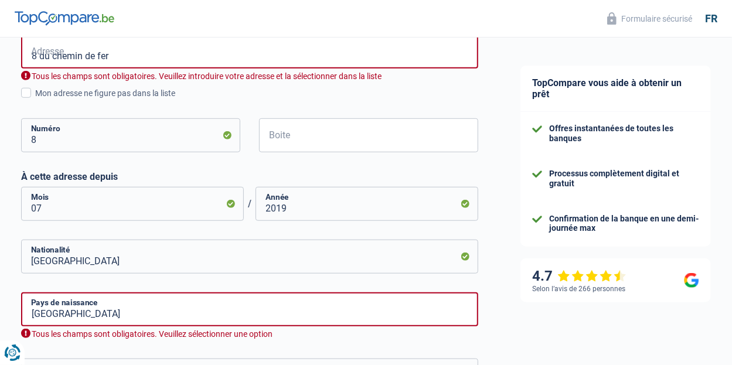
scroll to position [371, 0]
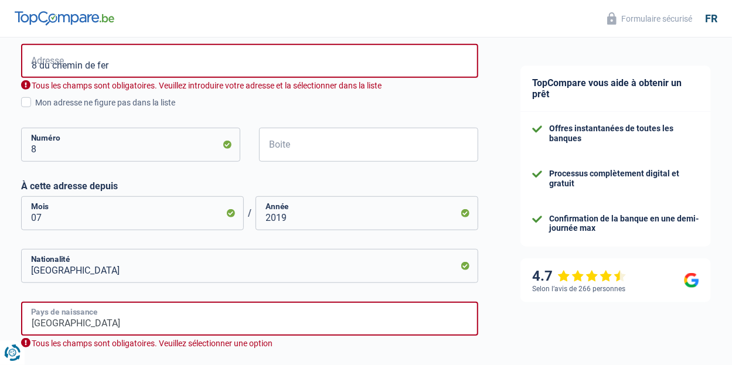
click at [260, 329] on input "[GEOGRAPHIC_DATA]" at bounding box center [249, 319] width 457 height 34
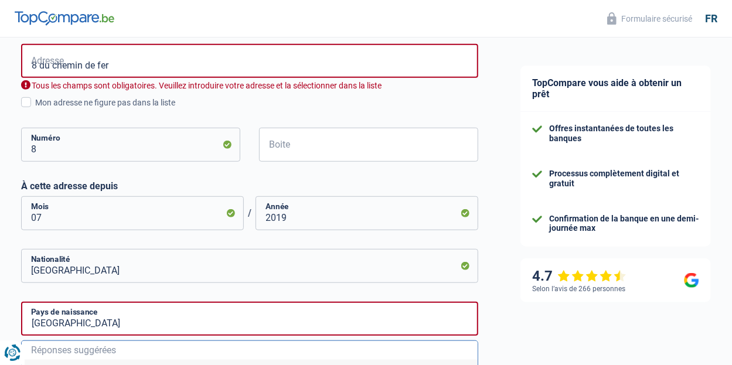
click at [492, 309] on div "Chance de réussite de votre simulation est de 60% 1 2 3 4 5 Rajoutez +20% en co…" at bounding box center [249, 177] width 499 height 1032
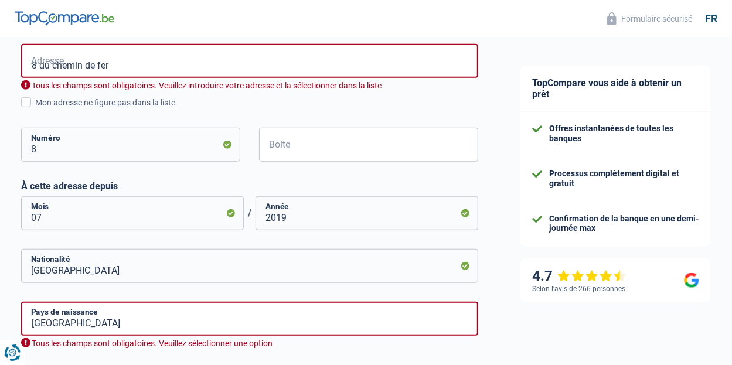
scroll to position [547, 0]
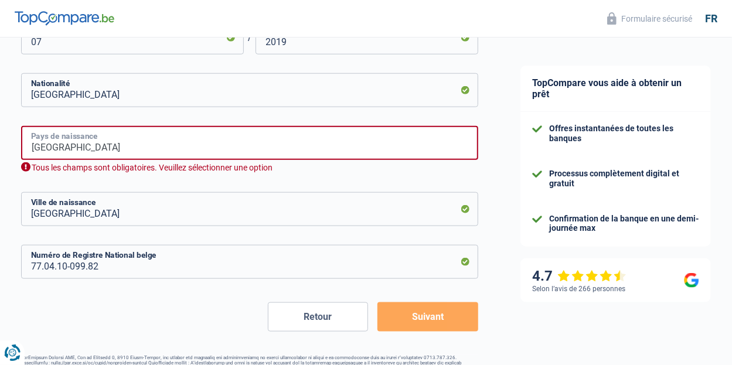
click at [100, 149] on input "[GEOGRAPHIC_DATA]" at bounding box center [249, 143] width 457 height 34
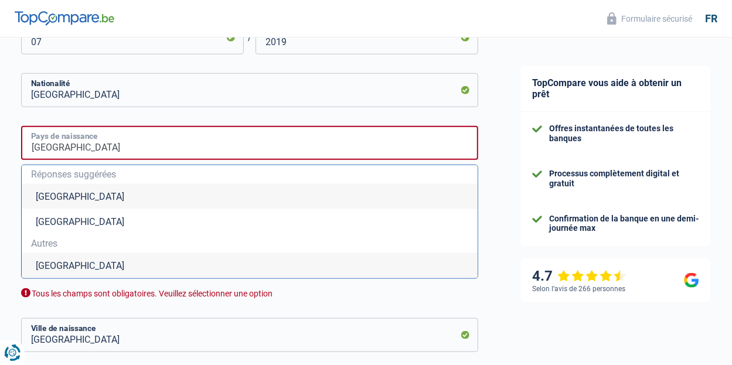
click at [156, 153] on input "[GEOGRAPHIC_DATA]" at bounding box center [249, 143] width 457 height 34
click at [391, 234] on li "[GEOGRAPHIC_DATA]" at bounding box center [250, 221] width 456 height 25
type input "[GEOGRAPHIC_DATA]"
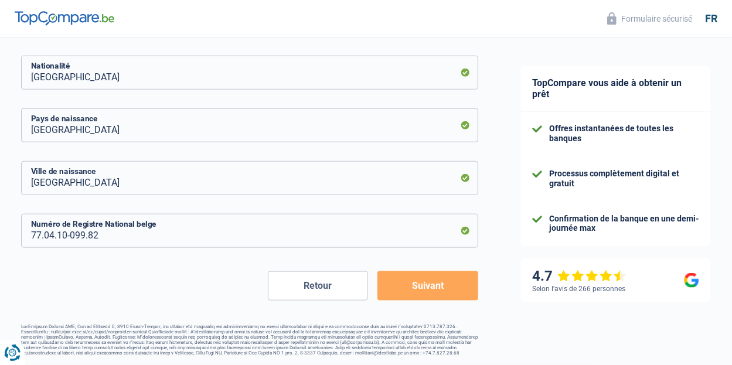
click at [439, 288] on button "Suivant" at bounding box center [427, 285] width 101 height 29
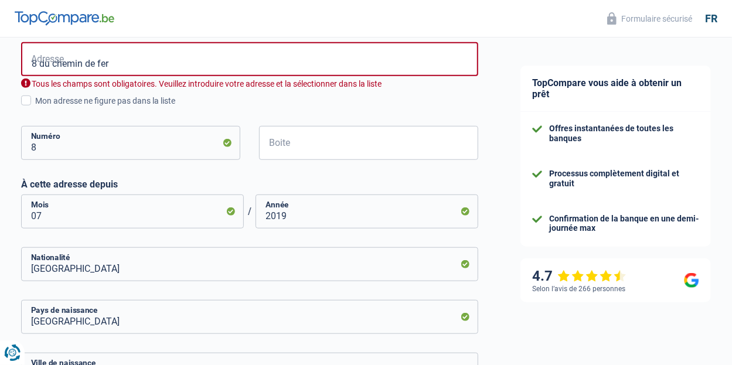
scroll to position [371, 0]
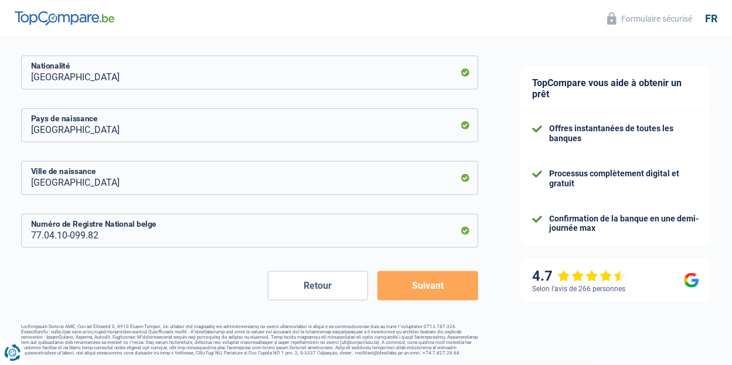
click at [431, 271] on button "Suivant" at bounding box center [427, 285] width 101 height 29
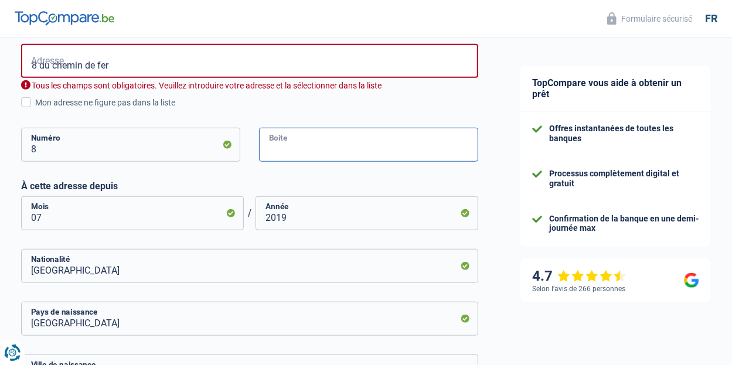
click at [342, 151] on input "Boite" at bounding box center [368, 145] width 219 height 34
type input "1"
click at [506, 178] on div "TopCompare vous aide à obtenir un prêt Offres instantanées de toutes les banque…" at bounding box center [615, 112] width 233 height 892
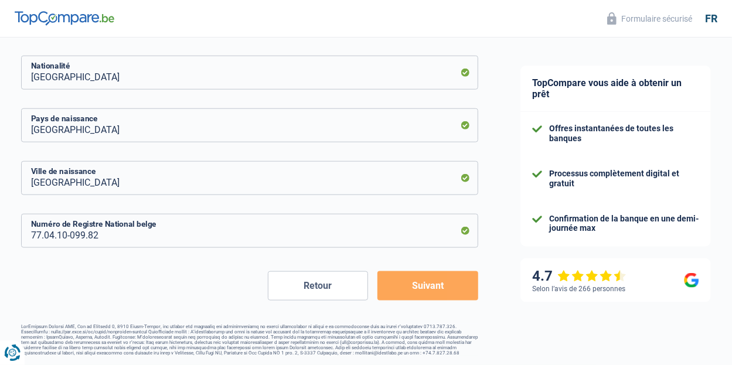
click at [417, 282] on button "Suivant" at bounding box center [427, 285] width 101 height 29
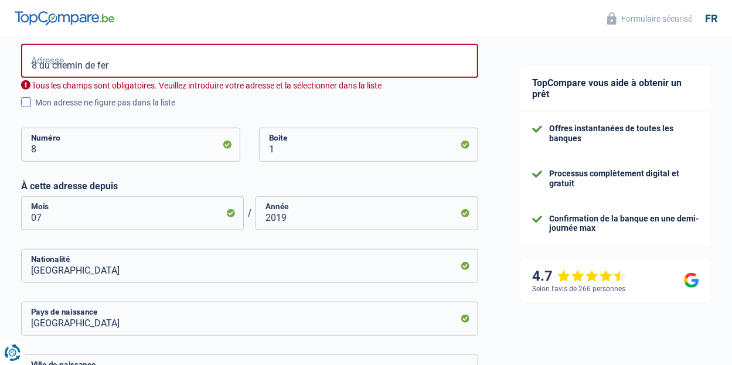
click at [22, 104] on span at bounding box center [26, 102] width 10 height 10
click at [35, 109] on input "Mon adresse ne figure pas dans la liste" at bounding box center [35, 109] width 0 height 0
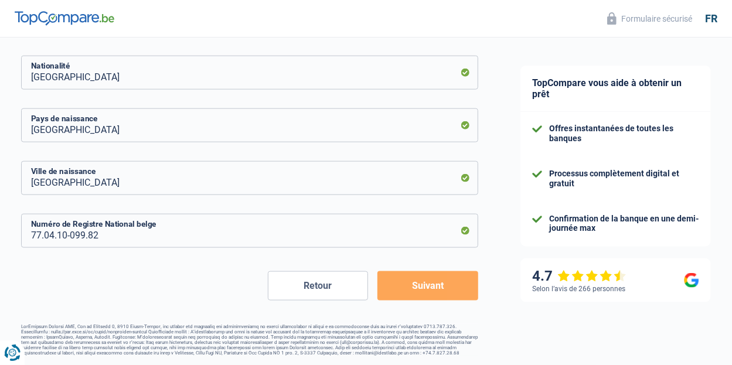
click at [455, 285] on button "Suivant" at bounding box center [427, 285] width 101 height 29
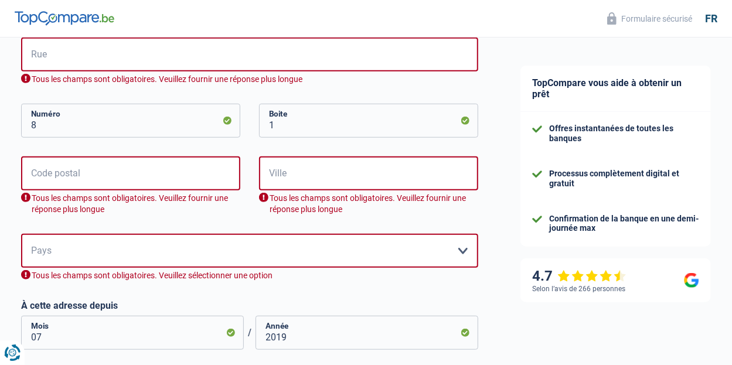
scroll to position [375, 0]
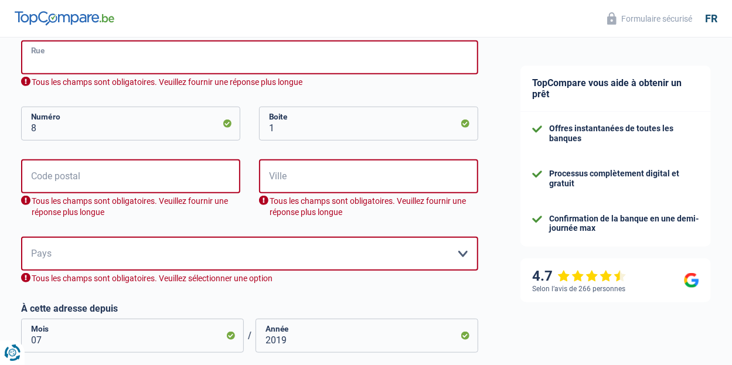
click at [129, 62] on input "Rue" at bounding box center [249, 57] width 457 height 34
type input "8 du chemin de fer"
type input "1300"
type input "Wavre"
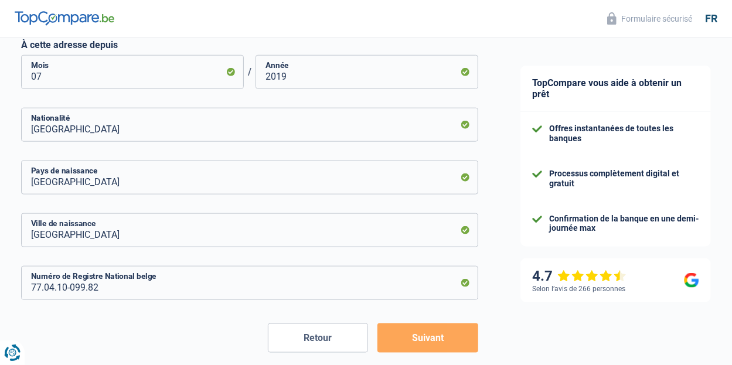
scroll to position [434, 0]
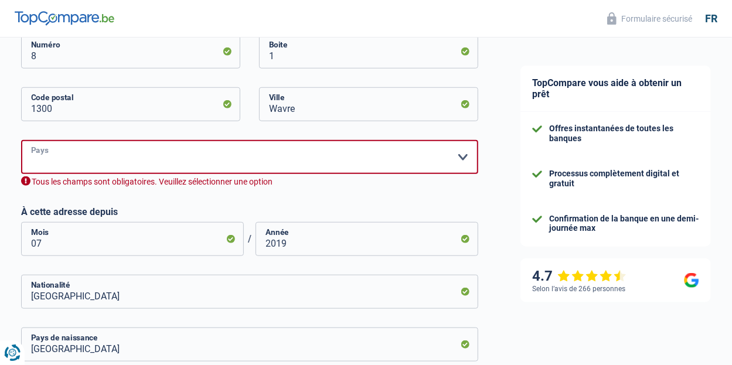
click at [280, 148] on select "Belgique Luxembourg Veuillez sélectionner une option" at bounding box center [249, 157] width 457 height 34
select select "BE"
click at [21, 140] on select "Belgique Luxembourg Veuillez sélectionner une option" at bounding box center [249, 157] width 457 height 34
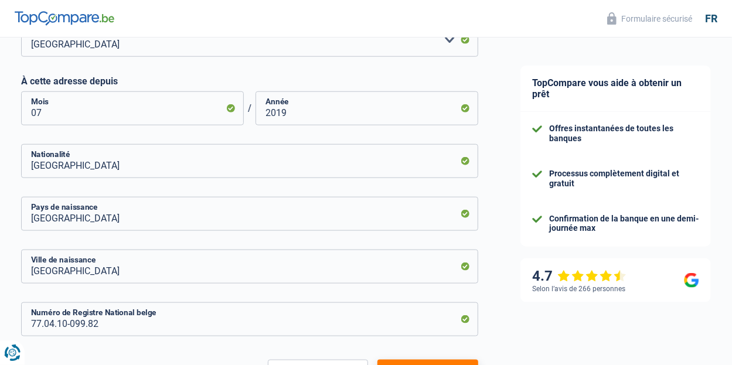
scroll to position [643, 0]
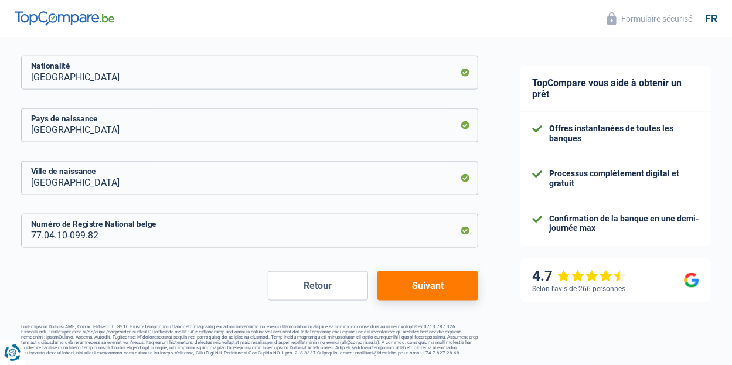
click at [448, 279] on button "Suivant" at bounding box center [427, 285] width 101 height 29
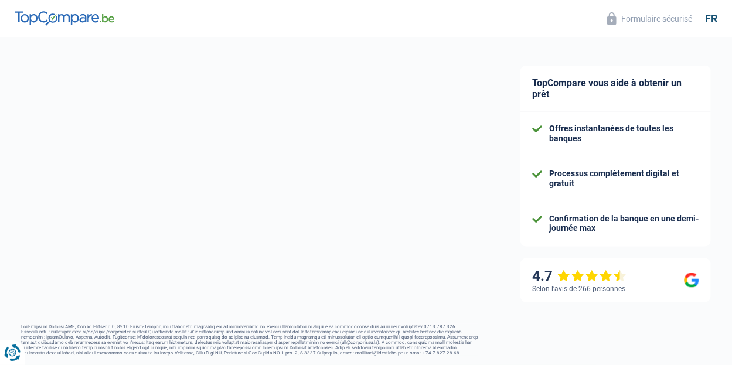
select select "netSalary"
select select "mortgage"
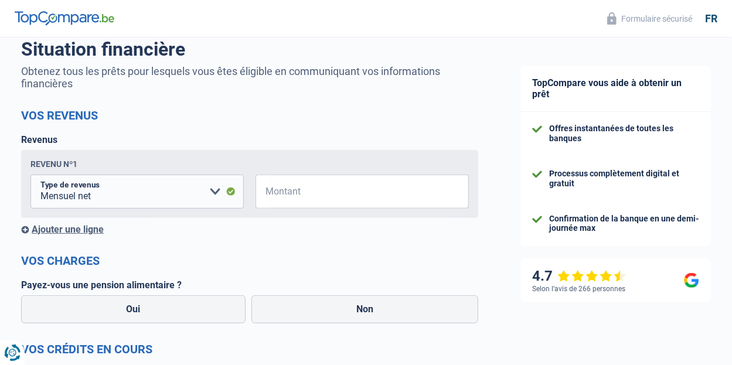
scroll to position [176, 0]
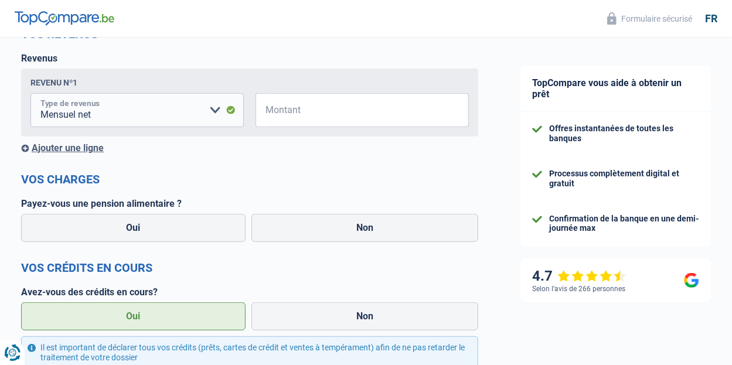
click at [137, 117] on select "Allocation d'handicap Allocations chômage Allocations familiales Chèques repas …" at bounding box center [136, 110] width 213 height 34
click at [181, 112] on select "Allocation d'handicap Allocations chômage Allocations familiales Chèques repas …" at bounding box center [136, 110] width 213 height 34
select select "handicapAllowance"
click at [30, 95] on select "Allocation d'handicap Allocations chômage Allocations familiales Chèques repas …" at bounding box center [136, 110] width 213 height 34
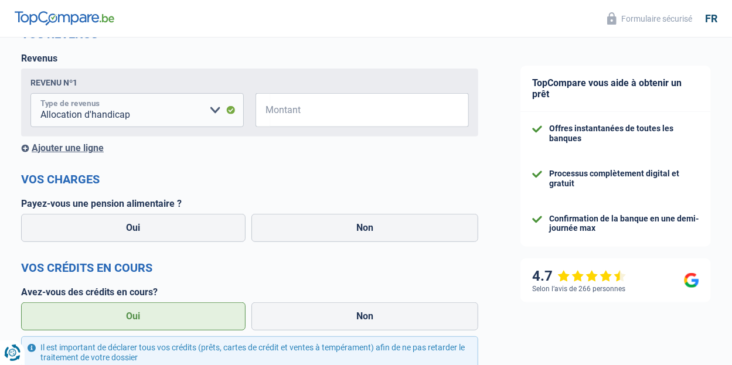
click at [200, 120] on select "Allocation d'handicap Allocations chômage Allocations familiales Chèques repas …" at bounding box center [136, 110] width 213 height 34
click at [186, 235] on label "Oui" at bounding box center [133, 228] width 224 height 28
click at [186, 235] on input "Oui" at bounding box center [133, 228] width 224 height 28
radio input "true"
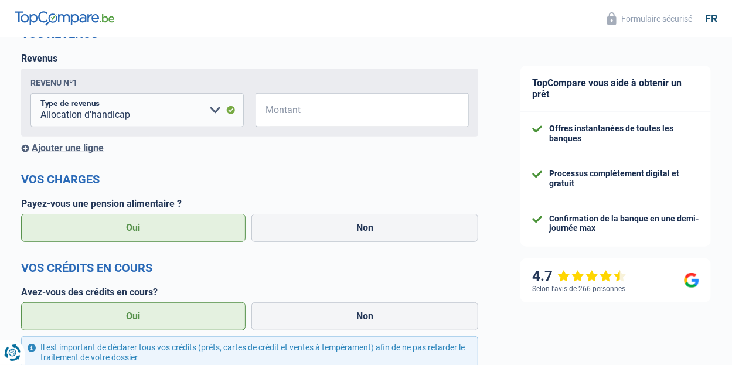
select select "netSalary"
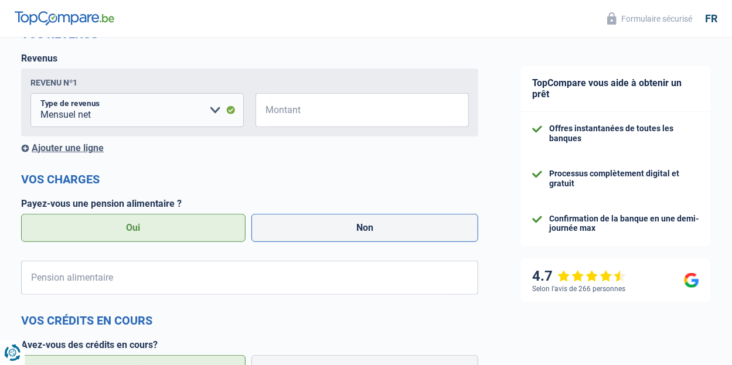
click at [312, 235] on label "Non" at bounding box center [364, 228] width 227 height 28
click at [312, 235] on input "Non" at bounding box center [364, 228] width 227 height 28
radio input "true"
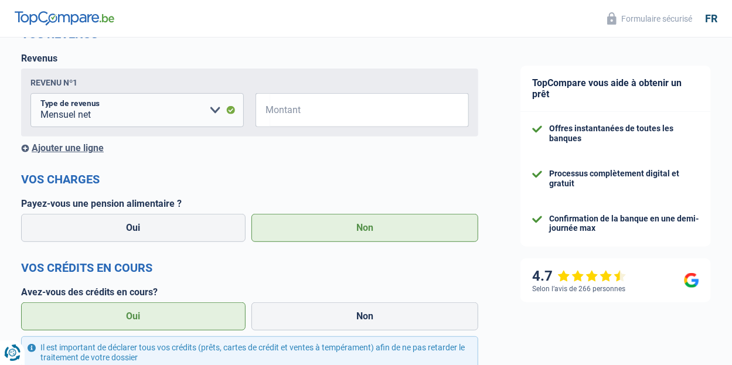
click at [311, 234] on label "Non" at bounding box center [364, 228] width 227 height 28
click at [311, 234] on input "Non" at bounding box center [364, 228] width 227 height 28
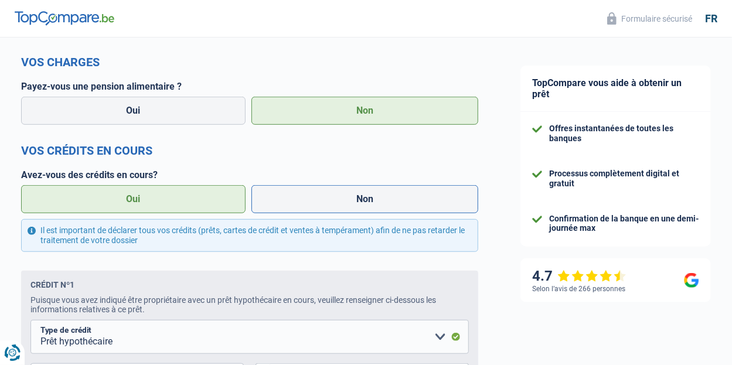
click at [298, 199] on label "Non" at bounding box center [364, 199] width 227 height 28
click at [298, 199] on input "Non" at bounding box center [364, 199] width 227 height 28
radio input "true"
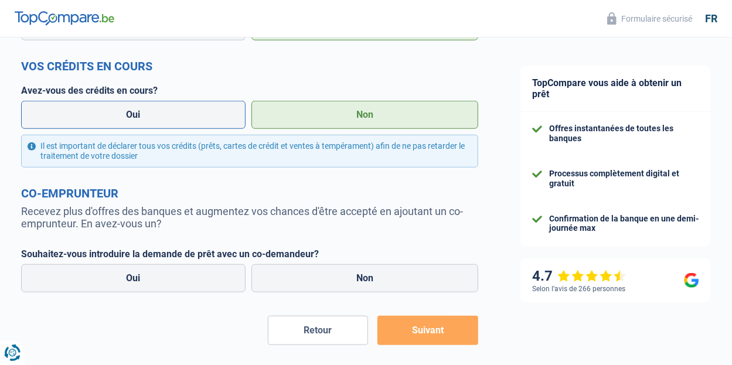
scroll to position [432, 0]
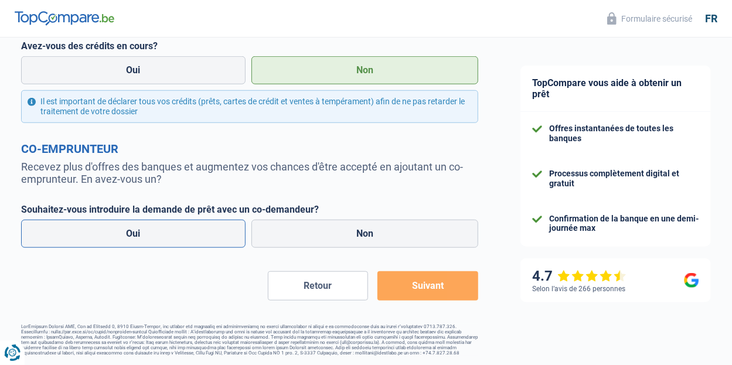
click at [182, 235] on label "Oui" at bounding box center [133, 234] width 224 height 28
click at [182, 235] on input "Oui" at bounding box center [133, 234] width 224 height 28
radio input "true"
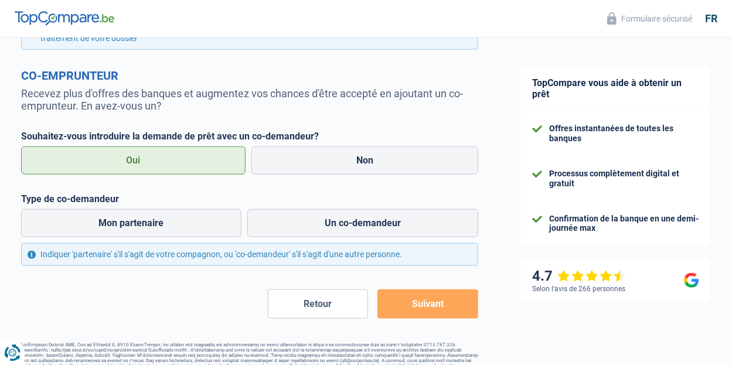
scroll to position [524, 0]
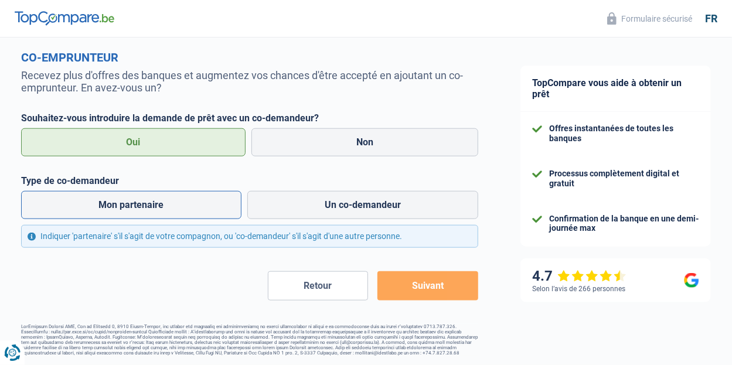
click at [193, 200] on label "Mon partenaire" at bounding box center [131, 205] width 220 height 28
click at [193, 200] on input "Mon partenaire" at bounding box center [131, 205] width 220 height 28
radio input "true"
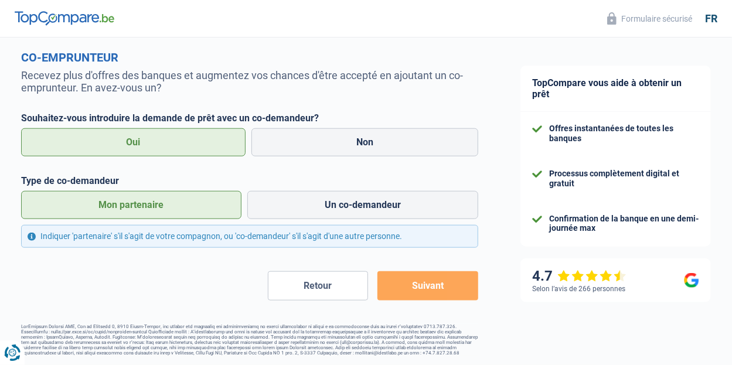
click at [213, 197] on label "Mon partenaire" at bounding box center [131, 205] width 220 height 28
click at [213, 197] on input "Mon partenaire" at bounding box center [131, 205] width 220 height 28
click at [455, 295] on button "Suivant" at bounding box center [427, 285] width 101 height 29
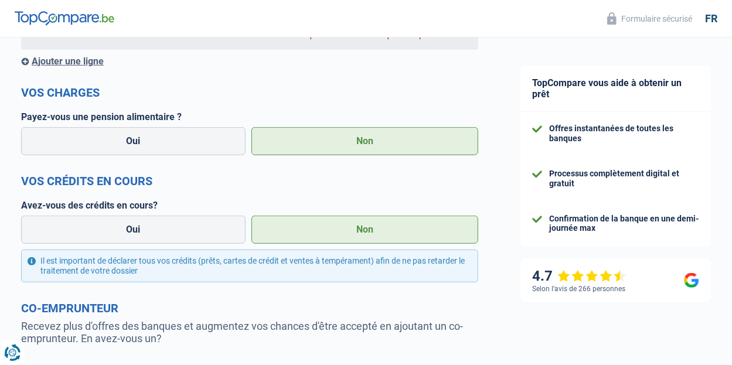
scroll to position [189, 0]
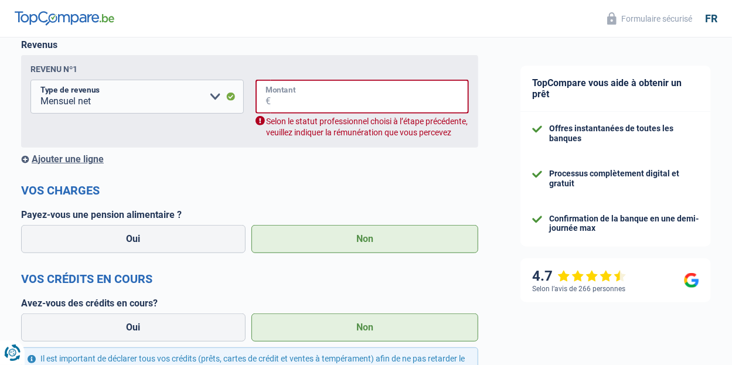
click at [373, 101] on input "Montant" at bounding box center [370, 97] width 198 height 34
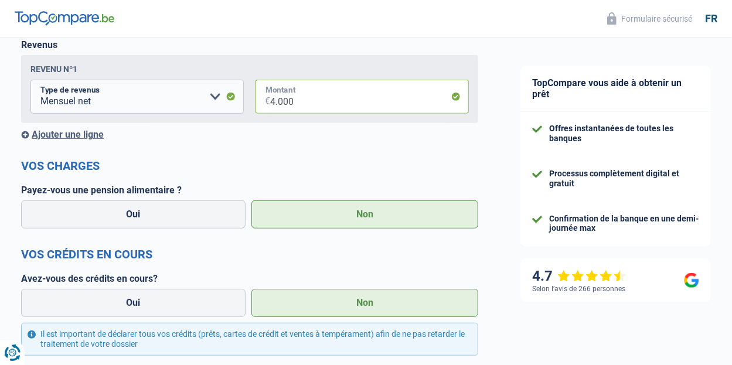
type input "4.000"
drag, startPoint x: 360, startPoint y: 109, endPoint x: 497, endPoint y: 45, distance: 150.9
click at [497, 45] on div "Chance de réussite de votre simulation est de 80% 1 2 3 4 5 Rajoutez +10% en co…" at bounding box center [249, 264] width 499 height 841
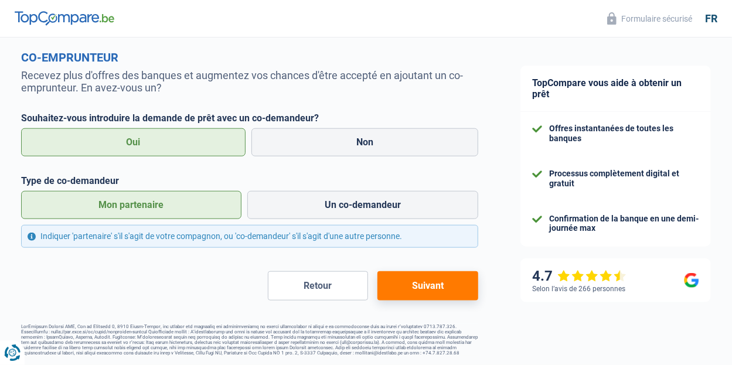
click at [431, 282] on button "Suivant" at bounding box center [427, 285] width 101 height 29
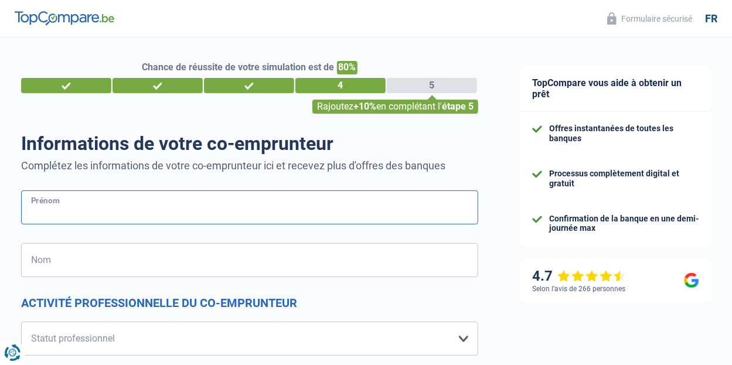
click at [192, 221] on input "Prénom" at bounding box center [249, 207] width 457 height 34
type input "[PERSON_NAME]"
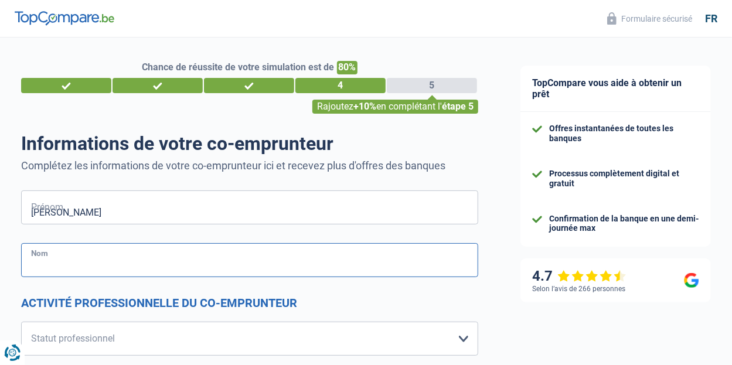
type input "Maton"
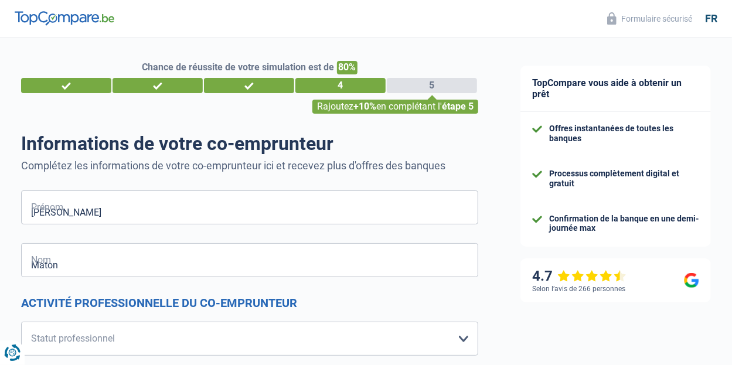
type input "[GEOGRAPHIC_DATA]"
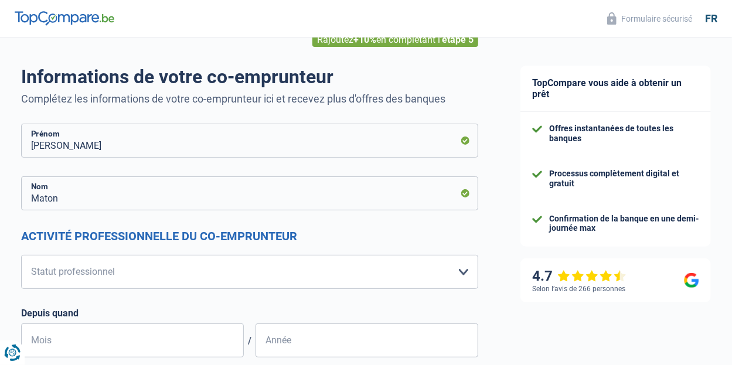
scroll to position [117, 0]
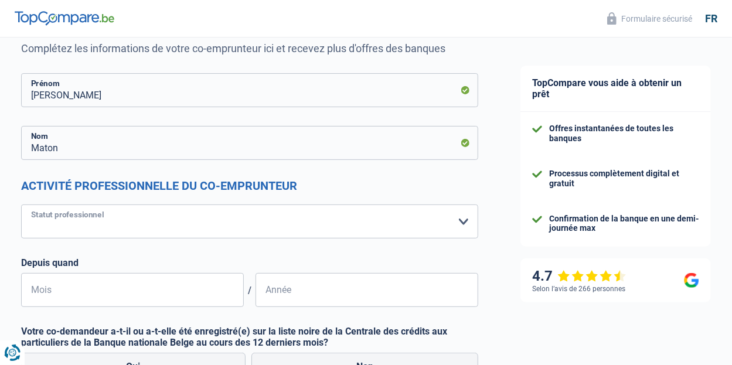
click at [228, 221] on select "Ouvrier Employé privé Employé public Invalide Indépendant Pensionné Chômeur Mut…" at bounding box center [249, 221] width 457 height 34
select select "privateEmployee"
click at [21, 204] on select "Ouvrier Employé privé Employé public Invalide Indépendant Pensionné Chômeur Mut…" at bounding box center [249, 221] width 457 height 34
select select "netSalary"
select select "mealVouchers"
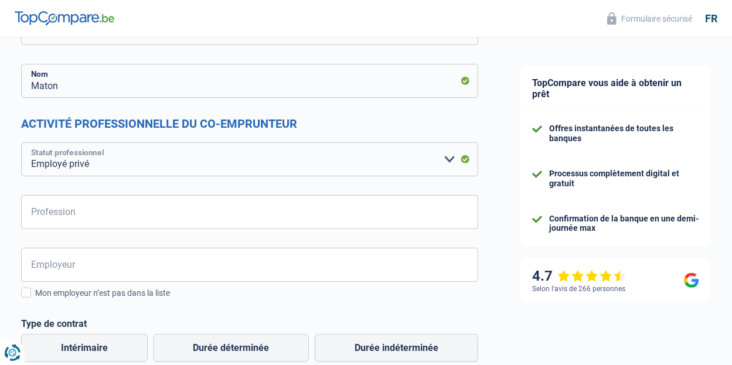
scroll to position [234, 0]
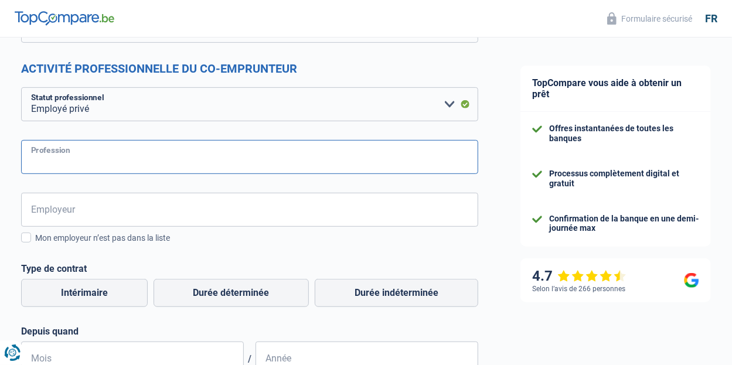
click at [136, 160] on input "Profession" at bounding box center [249, 157] width 457 height 34
click at [136, 161] on input "Profession" at bounding box center [249, 157] width 457 height 34
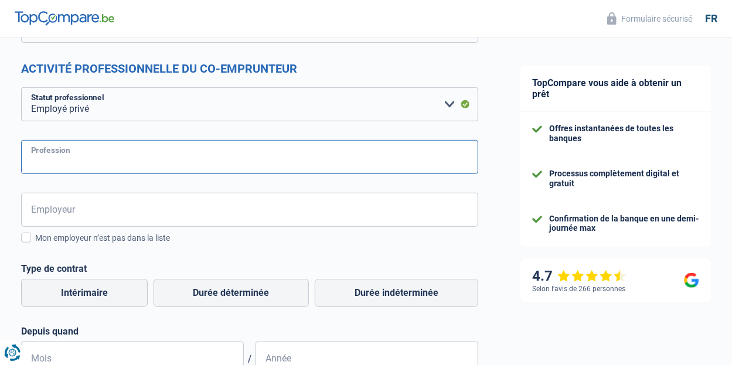
click at [136, 161] on input "Profession" at bounding box center [249, 157] width 457 height 34
click at [135, 159] on input "Profession" at bounding box center [249, 157] width 457 height 34
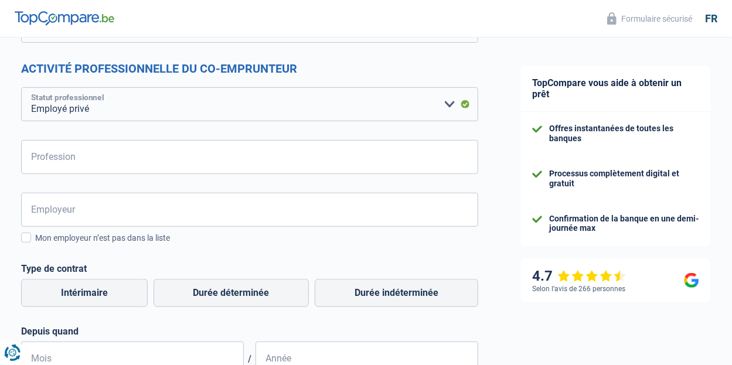
click at [122, 95] on select "Ouvrier Employé privé Employé public Invalide Indépendant Pensionné Chômeur Mut…" at bounding box center [249, 104] width 457 height 34
click at [21, 87] on select "Ouvrier Employé privé Employé public Invalide Indépendant Pensionné Chômeur Mut…" at bounding box center [249, 104] width 457 height 34
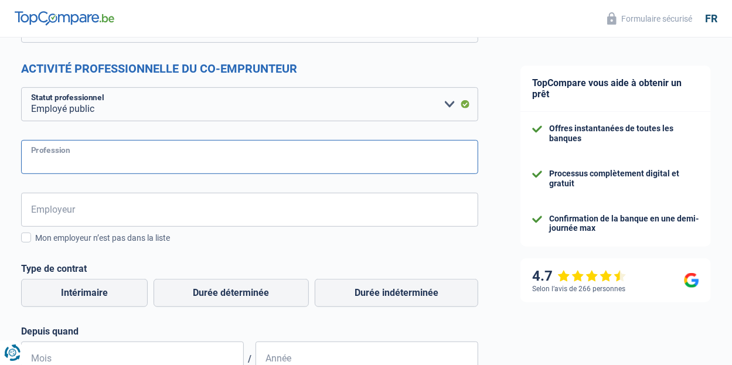
click at [77, 162] on input "Profession" at bounding box center [249, 157] width 457 height 34
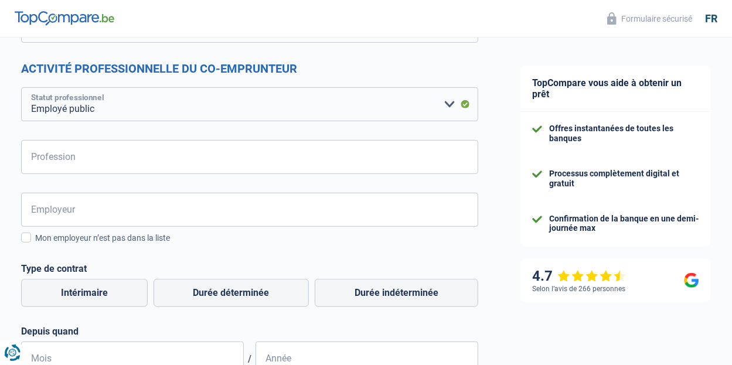
click at [114, 112] on select "Ouvrier Employé privé Employé public Invalide Indépendant Pensionné Chômeur Mut…" at bounding box center [249, 104] width 457 height 34
click at [21, 87] on select "Ouvrier Employé privé Employé public Invalide Indépendant Pensionné Chômeur Mut…" at bounding box center [249, 104] width 457 height 34
click at [104, 110] on select "Ouvrier Employé privé Employé public Invalide Indépendant Pensionné Chômeur Mut…" at bounding box center [249, 104] width 457 height 34
select select "privateEmployee"
click at [21, 87] on select "Ouvrier Employé privé Employé public Invalide Indépendant Pensionné Chômeur Mut…" at bounding box center [249, 104] width 457 height 34
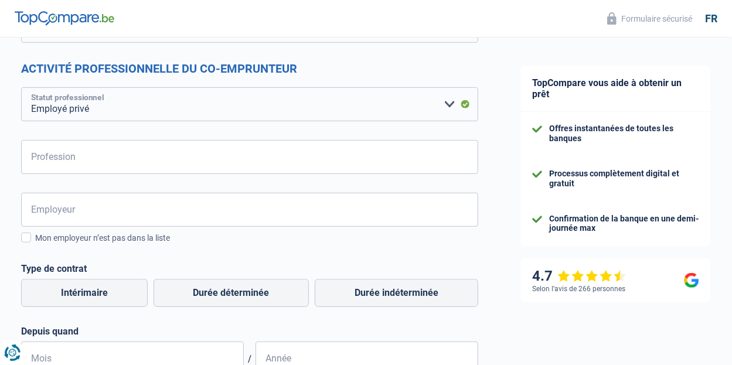
select select "mealVouchers"
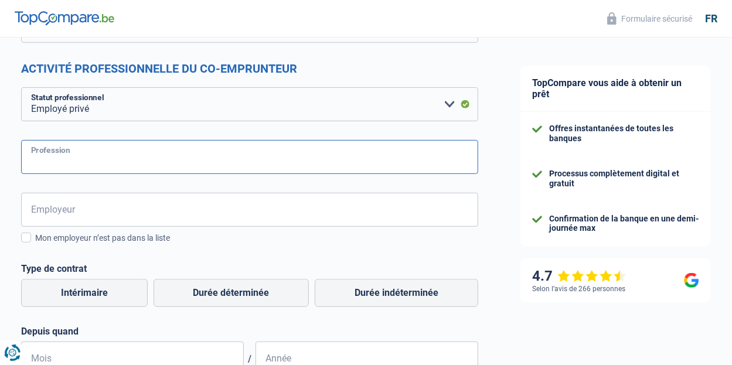
click at [91, 162] on input "Profession" at bounding box center [249, 157] width 457 height 34
type input "soigneur animal"
click at [120, 214] on input "Employeur" at bounding box center [249, 210] width 457 height 34
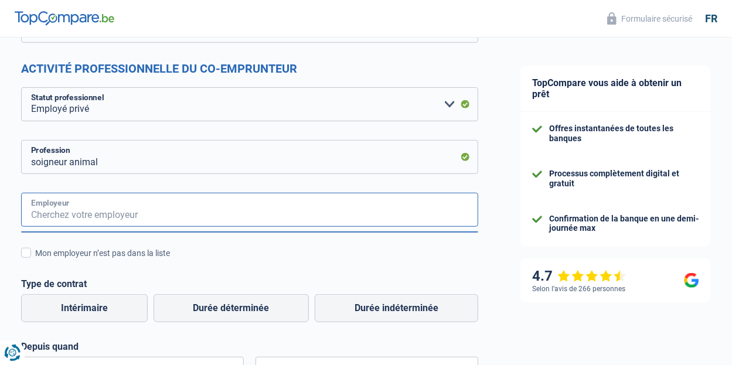
click at [149, 213] on input "Employeur" at bounding box center [249, 210] width 457 height 34
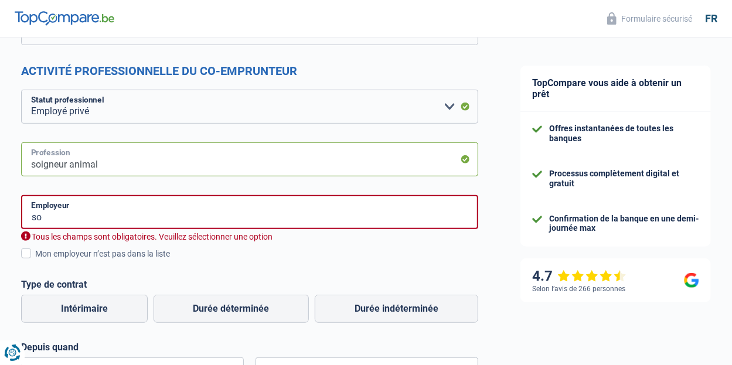
click at [301, 156] on input "soigneur animal" at bounding box center [249, 159] width 457 height 34
click at [255, 215] on input "so" at bounding box center [249, 212] width 457 height 34
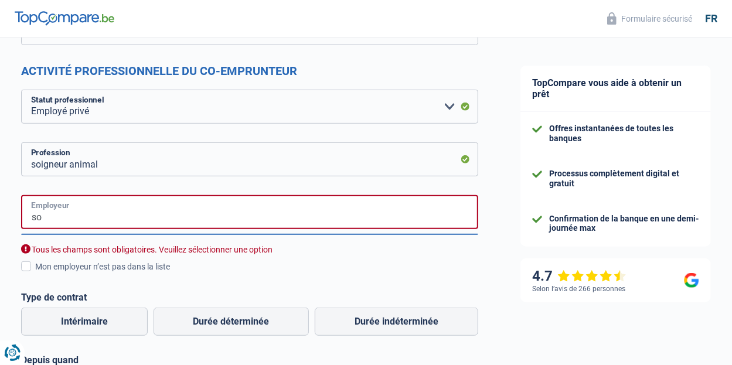
type input "s"
type input "l"
type input "[PERSON_NAME]"
click at [348, 285] on div "[PERSON_NAME] Employeur Tous les champs sont obligatoires. [PERSON_NAME] sélect…" at bounding box center [249, 299] width 457 height 209
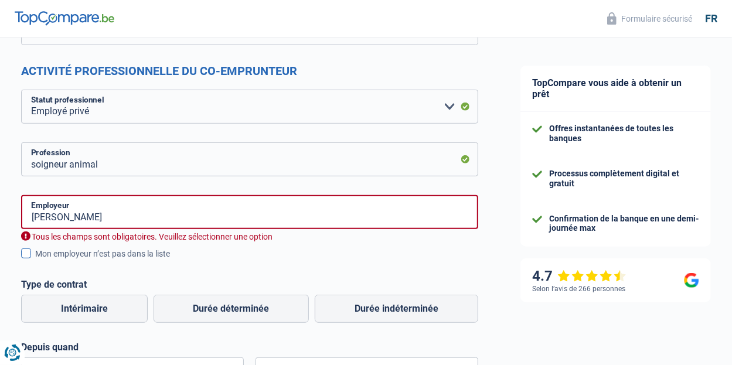
click at [26, 257] on span at bounding box center [26, 253] width 10 height 10
click at [35, 260] on input "Mon employeur n’est pas dans la liste" at bounding box center [35, 260] width 0 height 0
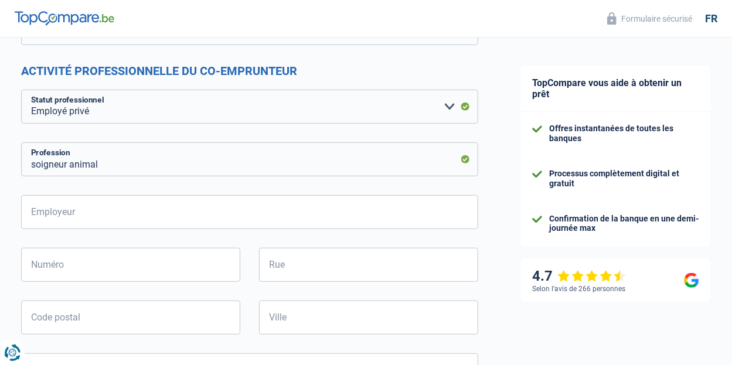
scroll to position [291, 0]
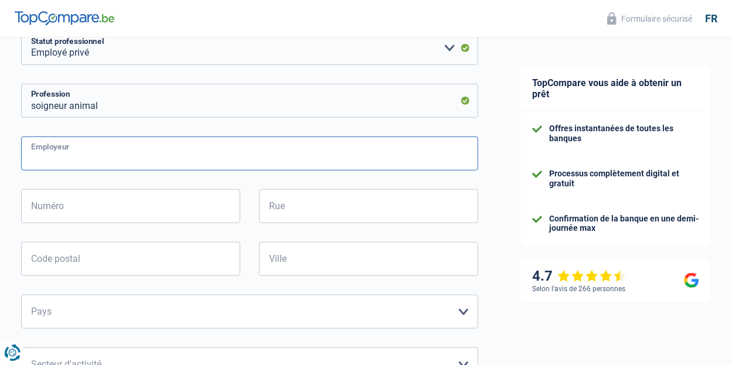
click at [142, 156] on input "Employeur" at bounding box center [249, 153] width 457 height 34
click at [261, 166] on input "Employeur" at bounding box center [249, 153] width 457 height 34
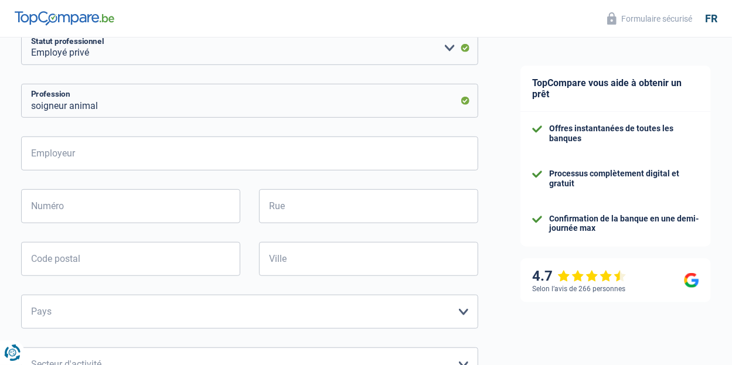
click at [228, 176] on div "Employeur Tous les champs sont obligatoires. Veuillez fournir une réponse plus …" at bounding box center [249, 324] width 457 height 376
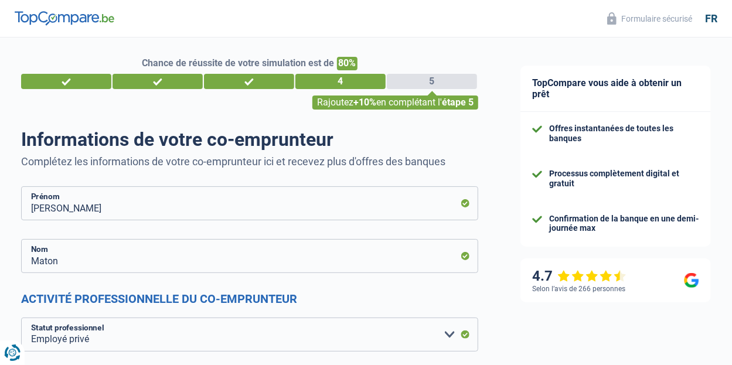
scroll to position [0, 0]
